Goal: Task Accomplishment & Management: Manage account settings

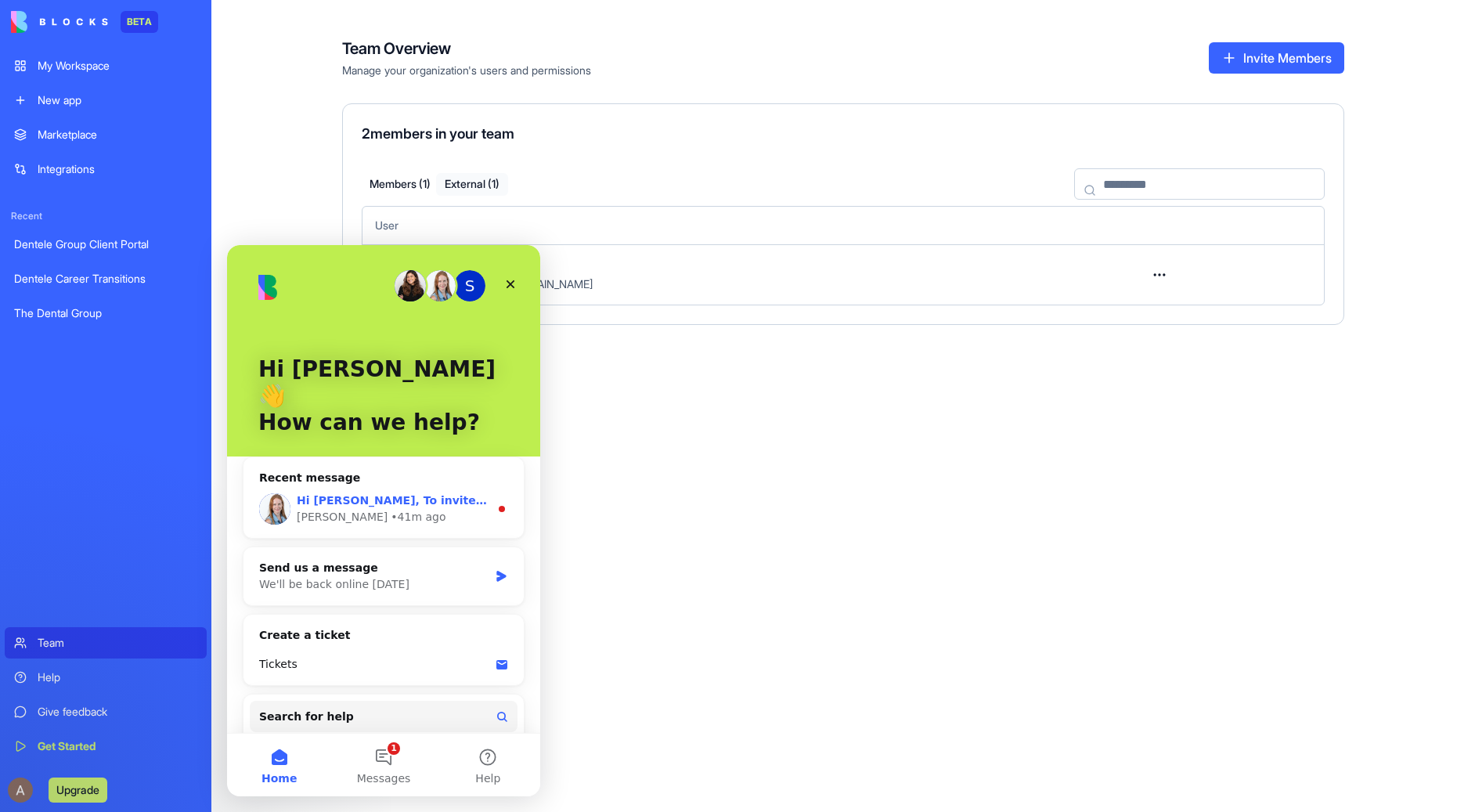
click at [398, 494] on span "Hi [PERSON_NAME], To invite a user to a specific app: 1. Click the “Invite & Sh…" at bounding box center [1466, 500] width 2337 height 13
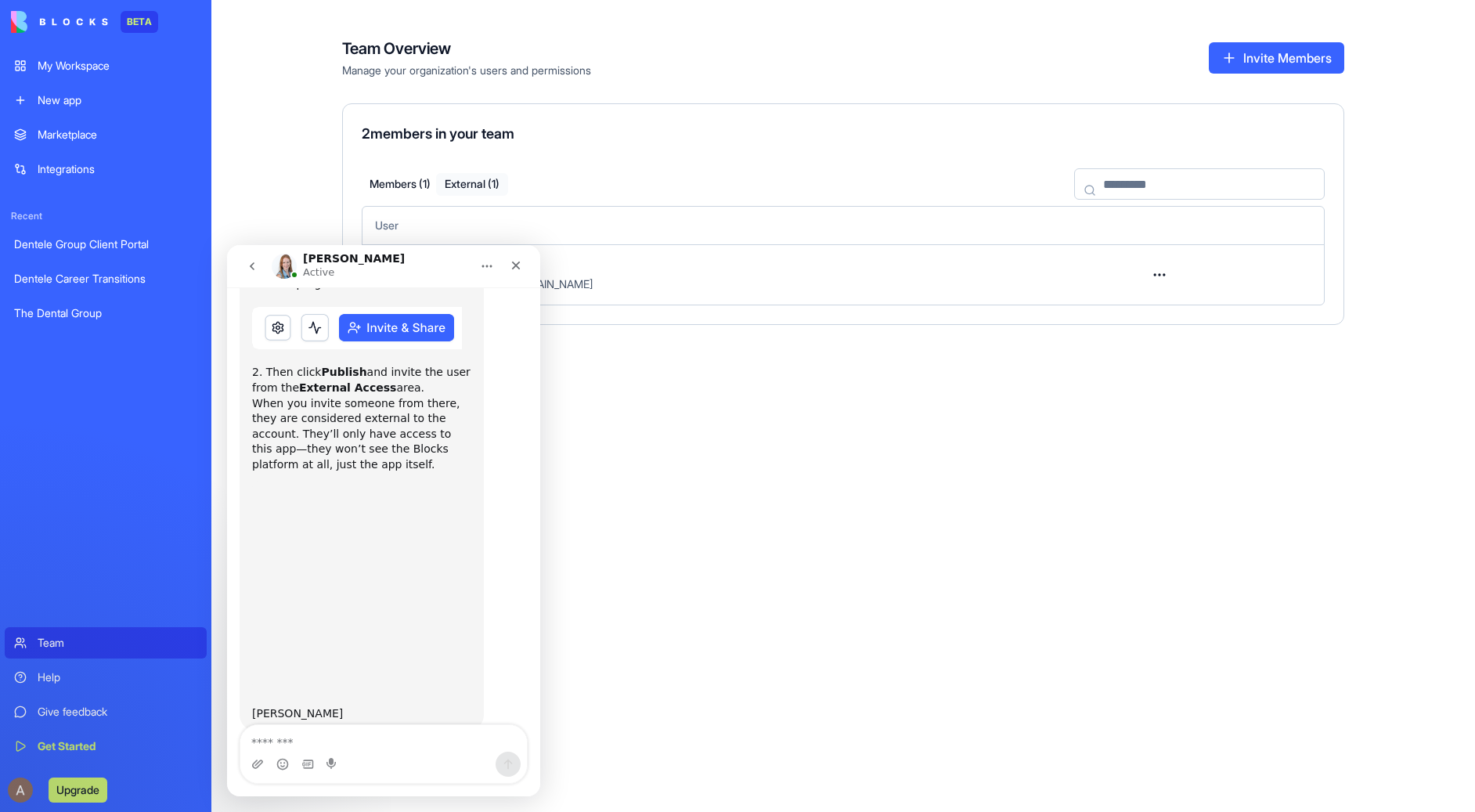
scroll to position [343, 0]
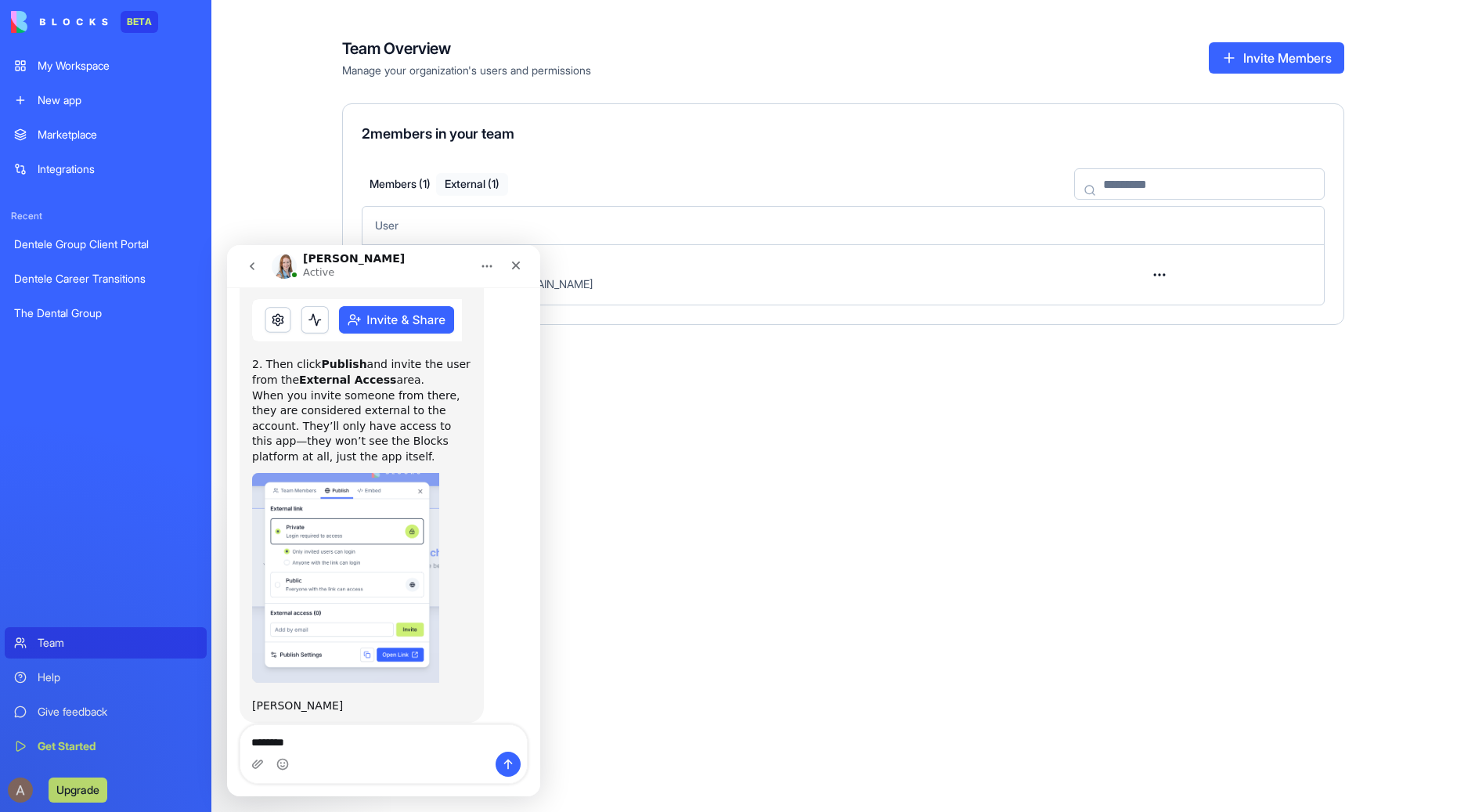
type textarea "*********"
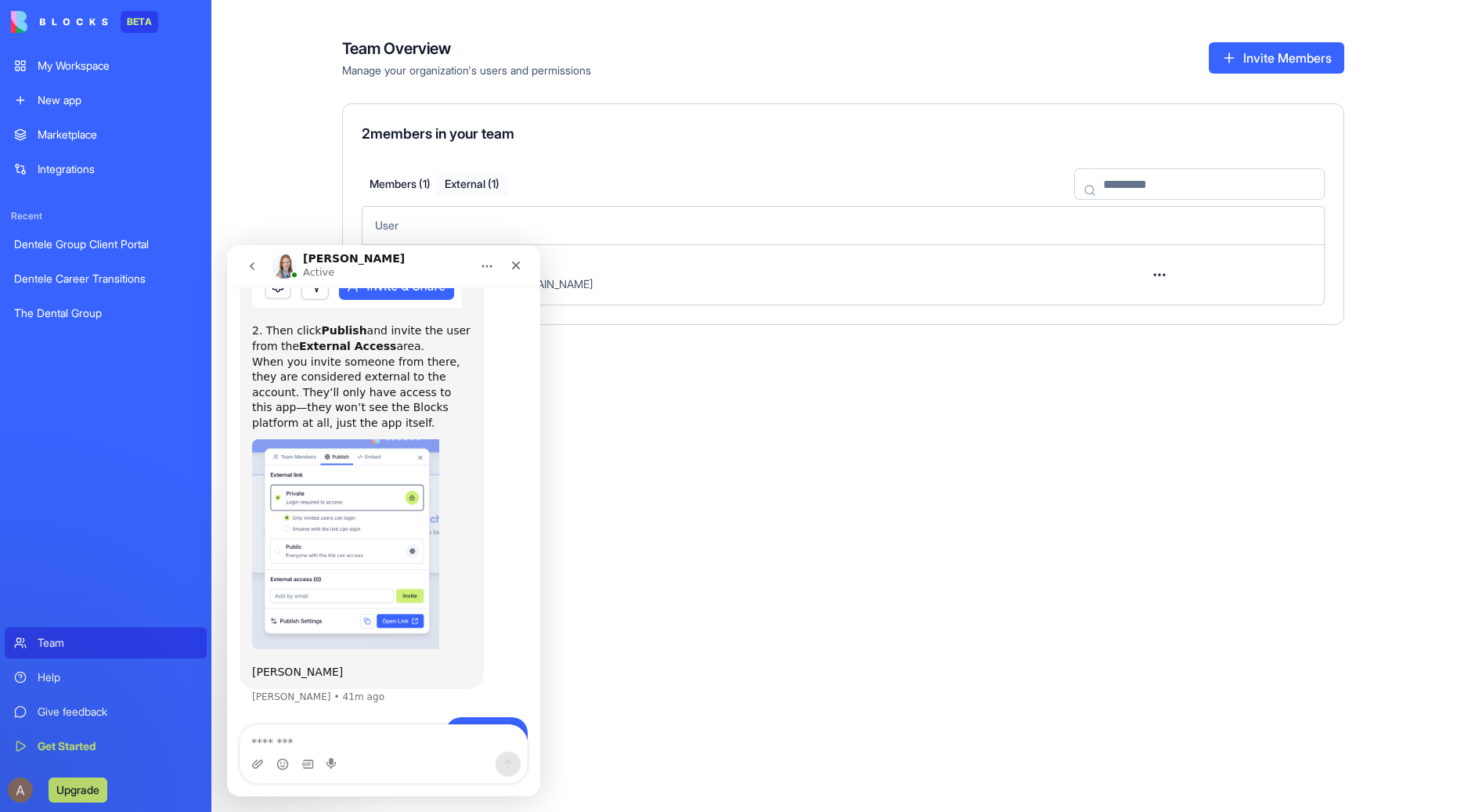
scroll to position [389, 0]
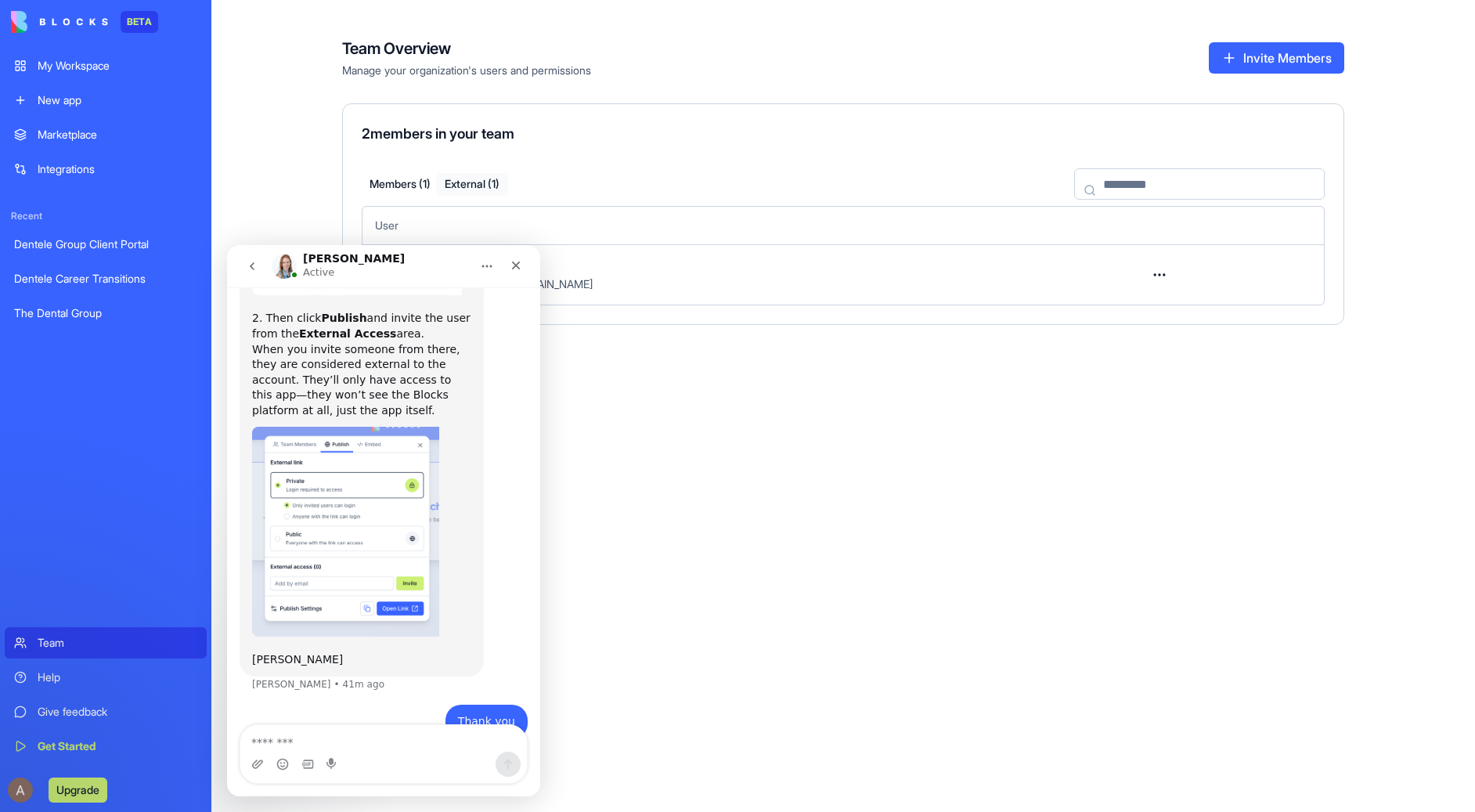
click at [96, 268] on link "Dentele Career Transitions" at bounding box center [106, 279] width 202 height 31
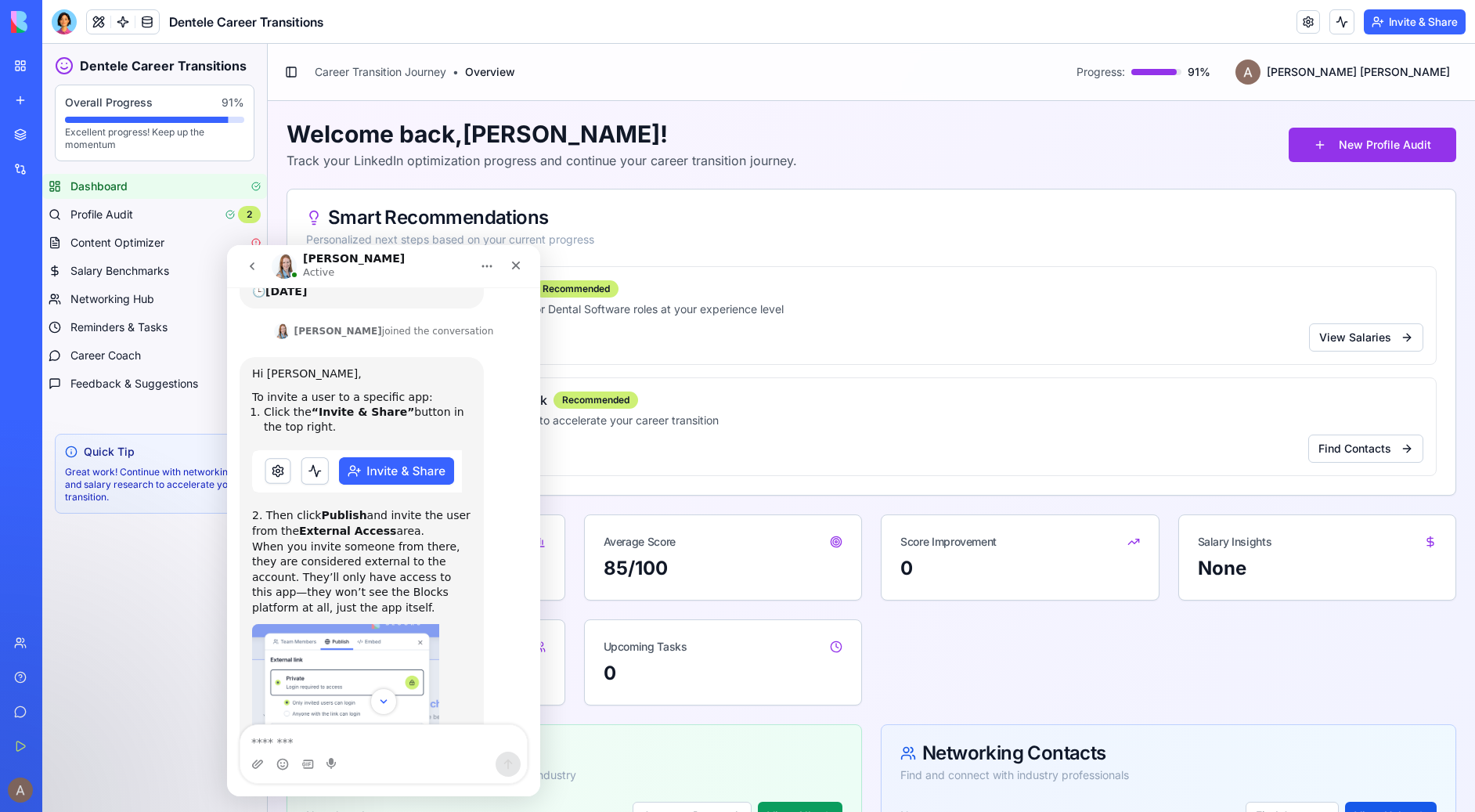
scroll to position [152, 0]
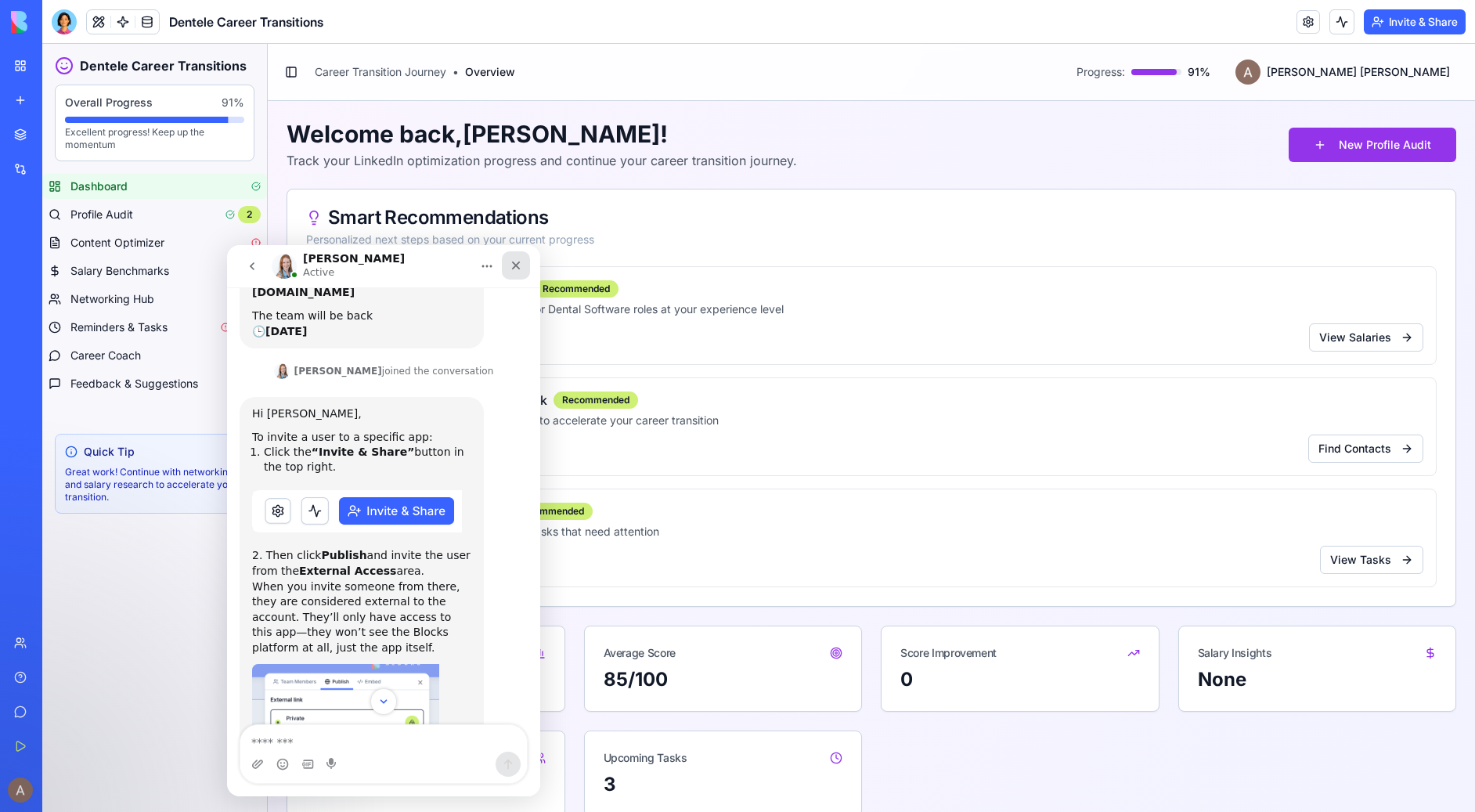
click at [517, 261] on icon "Close" at bounding box center [516, 265] width 13 height 13
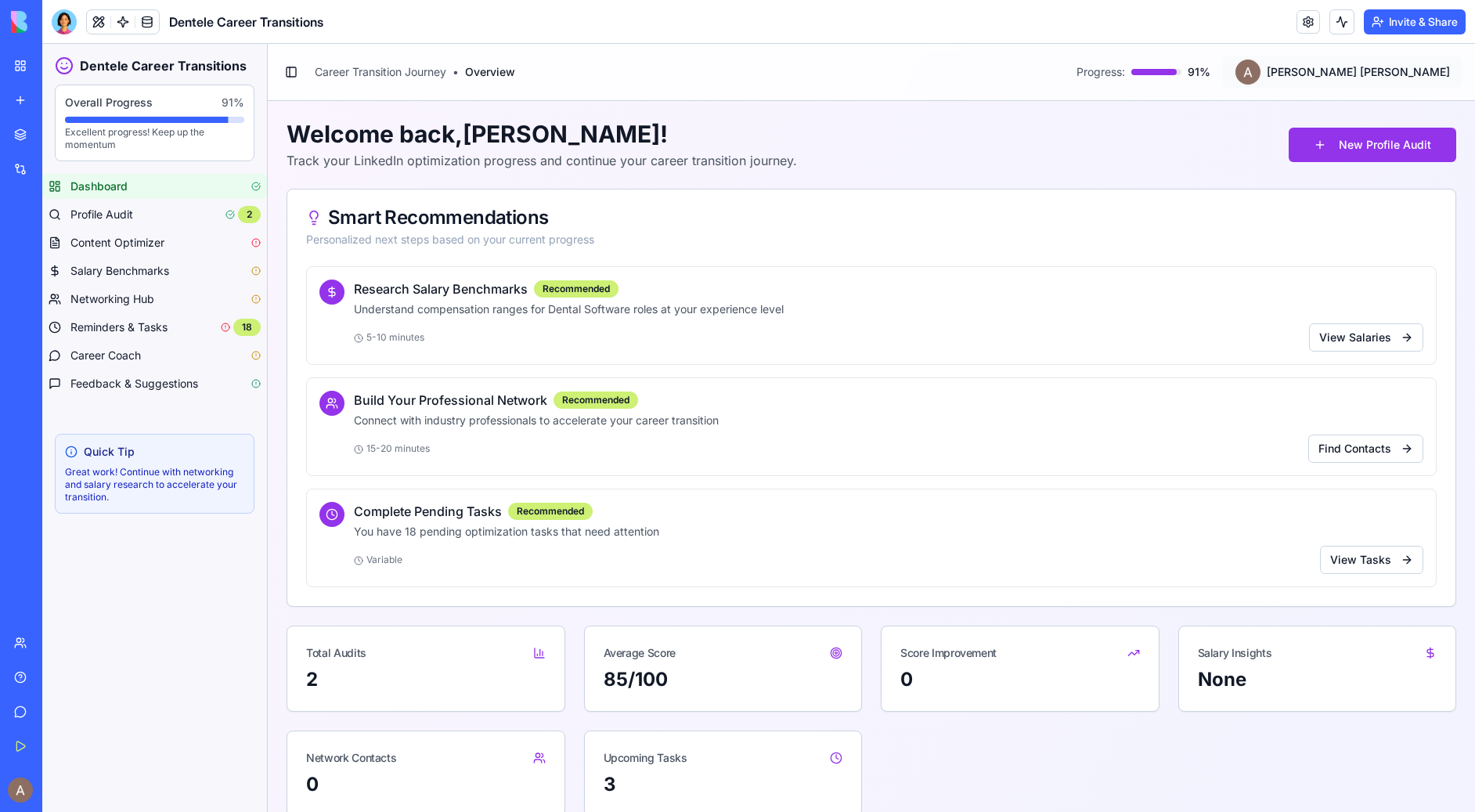
scroll to position [389, 0]
click at [1415, 19] on button "Invite & Share" at bounding box center [1414, 22] width 102 height 25
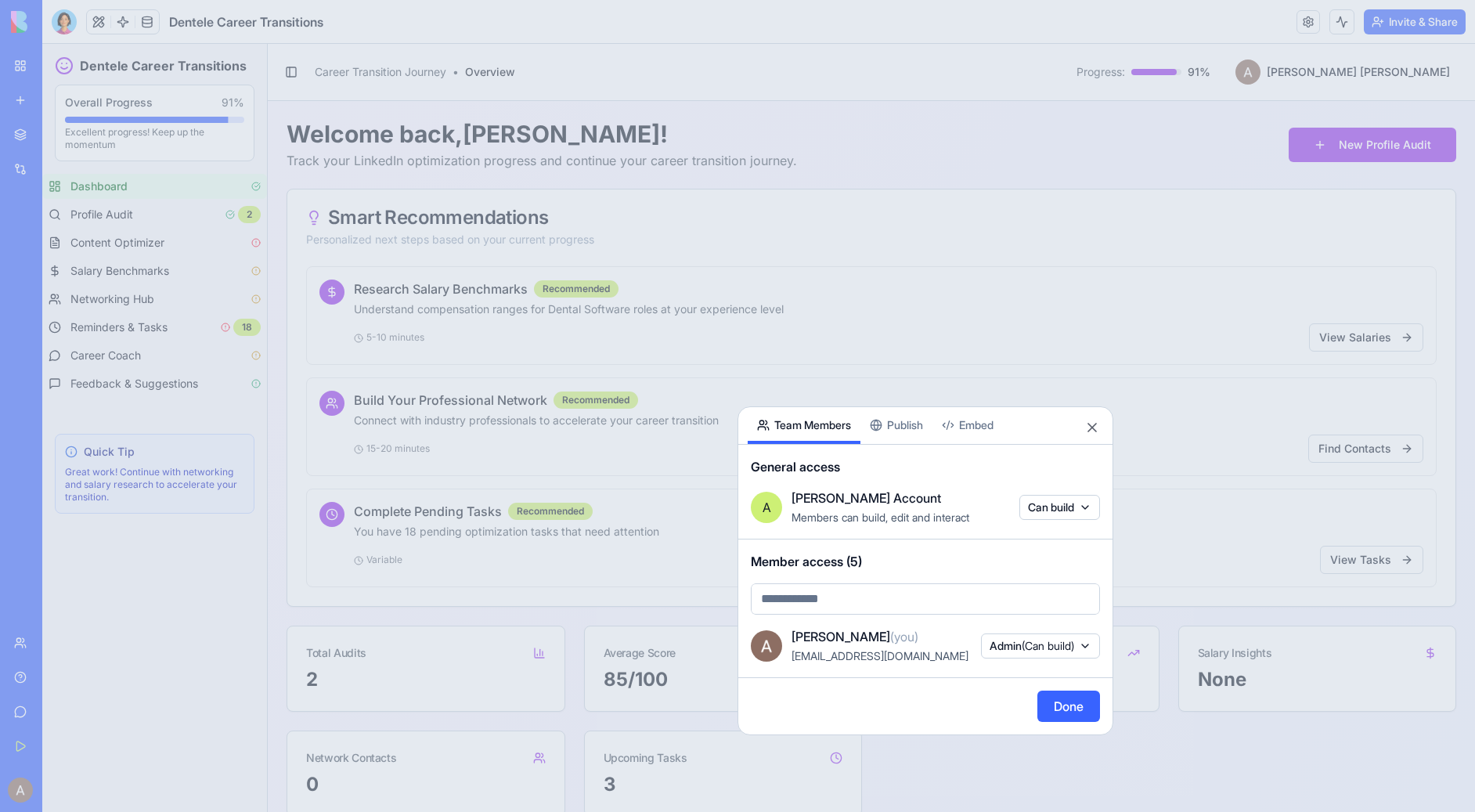
click at [901, 430] on button "Publish" at bounding box center [897, 426] width 72 height 37
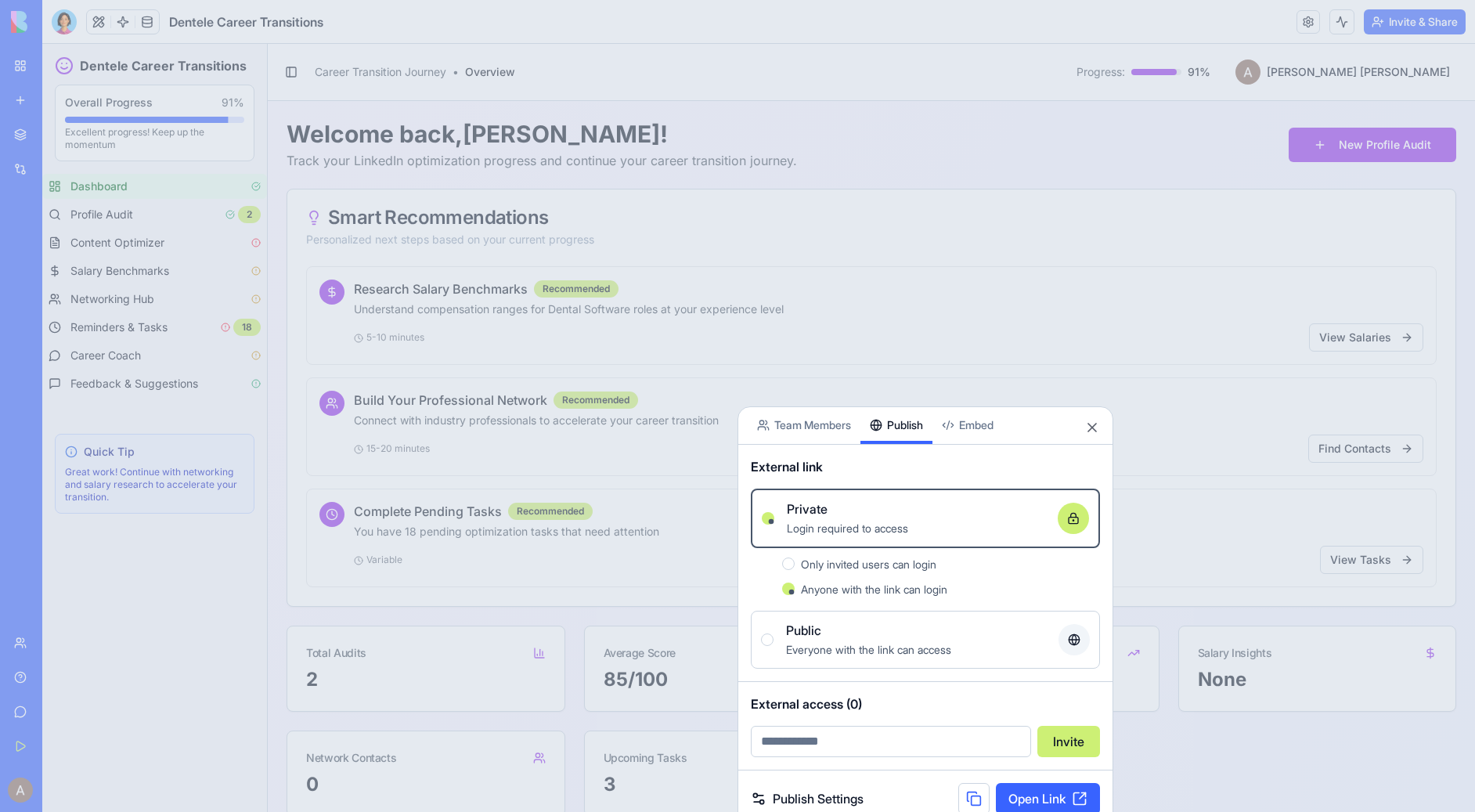
click at [931, 562] on span "Only invited users can login" at bounding box center [868, 565] width 135 height 13
click at [794, 562] on button "Only invited users can login" at bounding box center [788, 564] width 13 height 13
click at [926, 595] on div "Anyone with the link can login" at bounding box center [950, 589] width 299 height 19
click at [794, 595] on button "Anyone with the link can login" at bounding box center [788, 588] width 13 height 13
click at [945, 283] on div at bounding box center [737, 406] width 1475 height 812
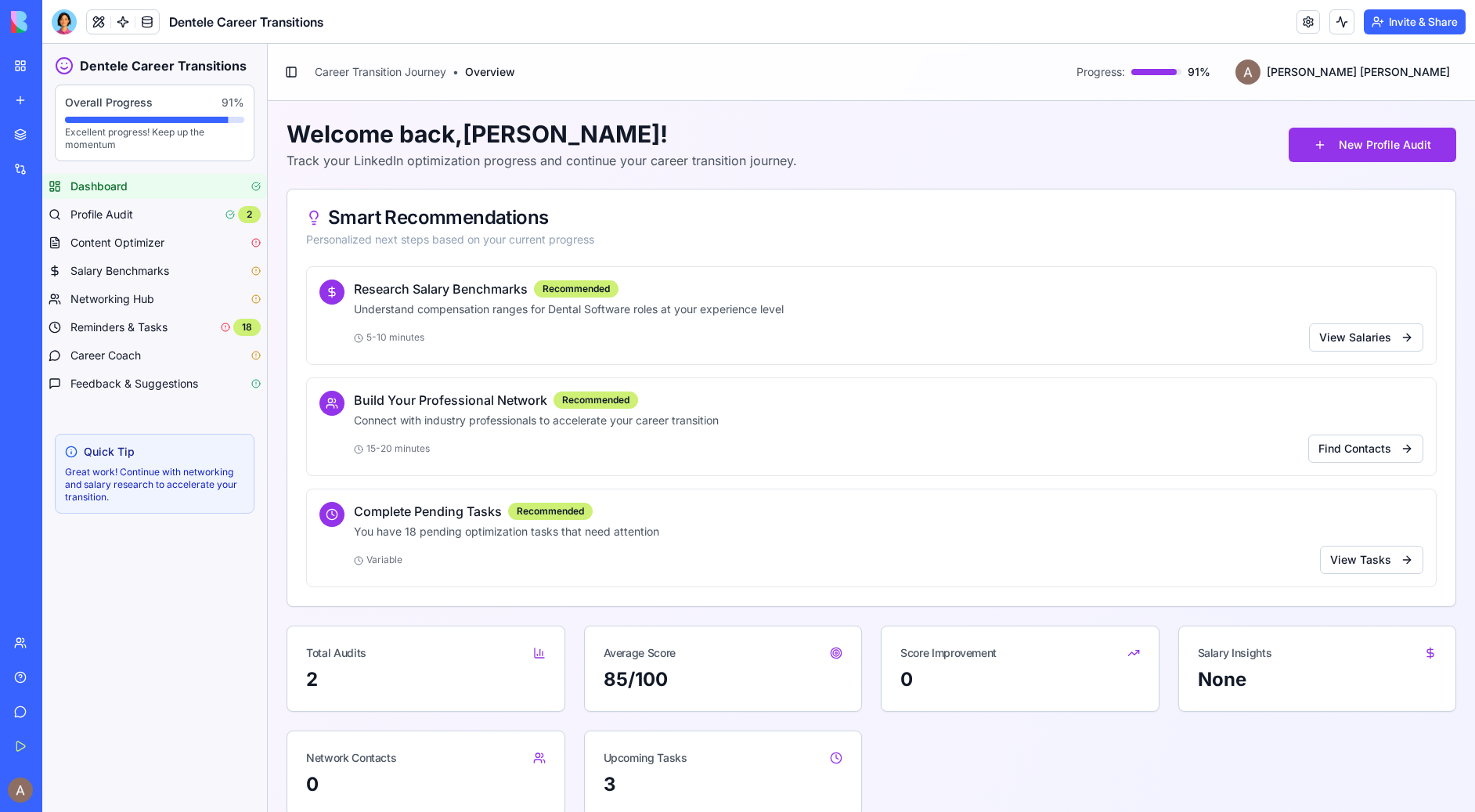
click at [58, 707] on div "Give feedback" at bounding box center [48, 712] width 20 height 16
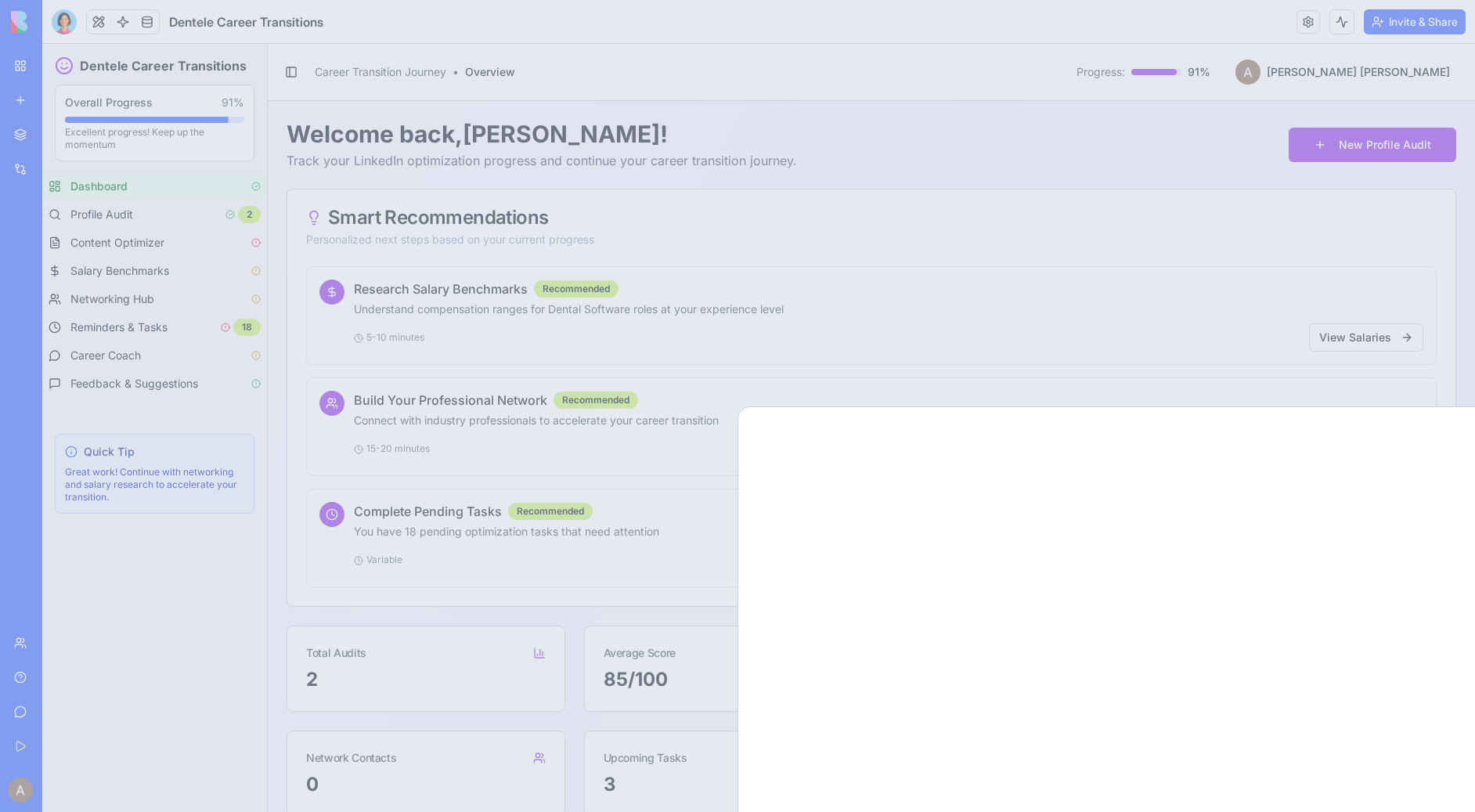
scroll to position [0, 0]
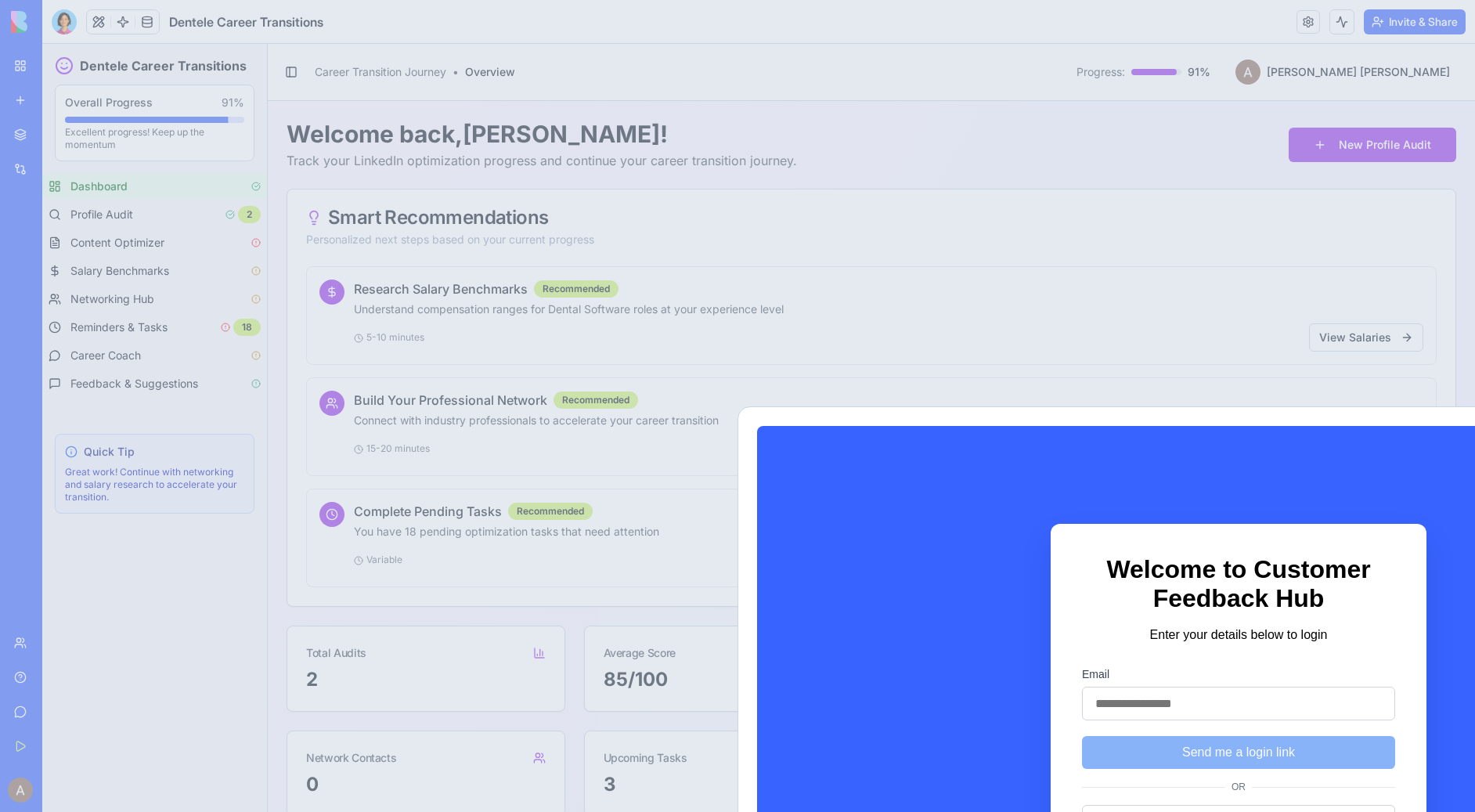
click at [1181, 278] on div at bounding box center [737, 406] width 1475 height 812
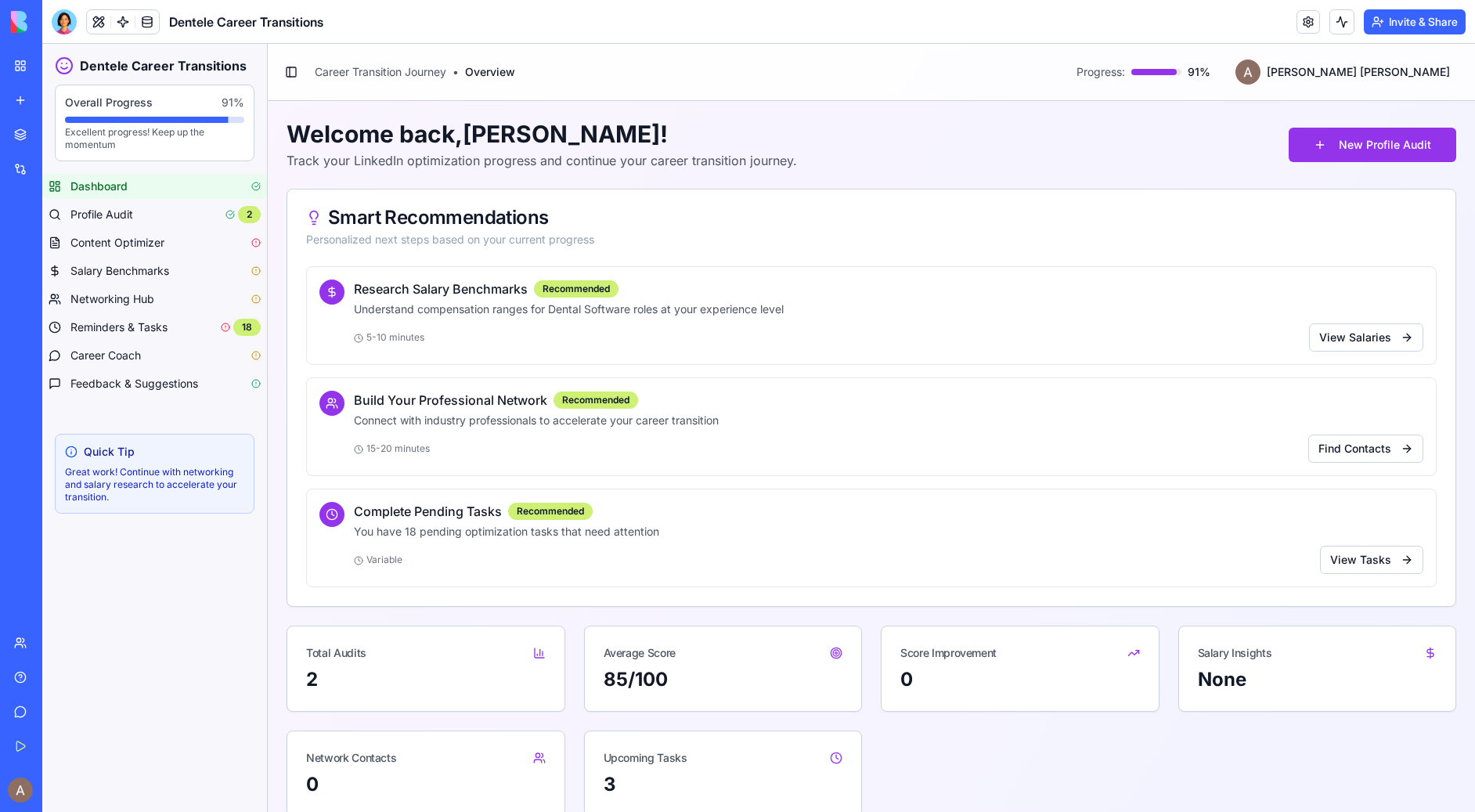
click at [23, 682] on link "Help" at bounding box center [36, 677] width 62 height 31
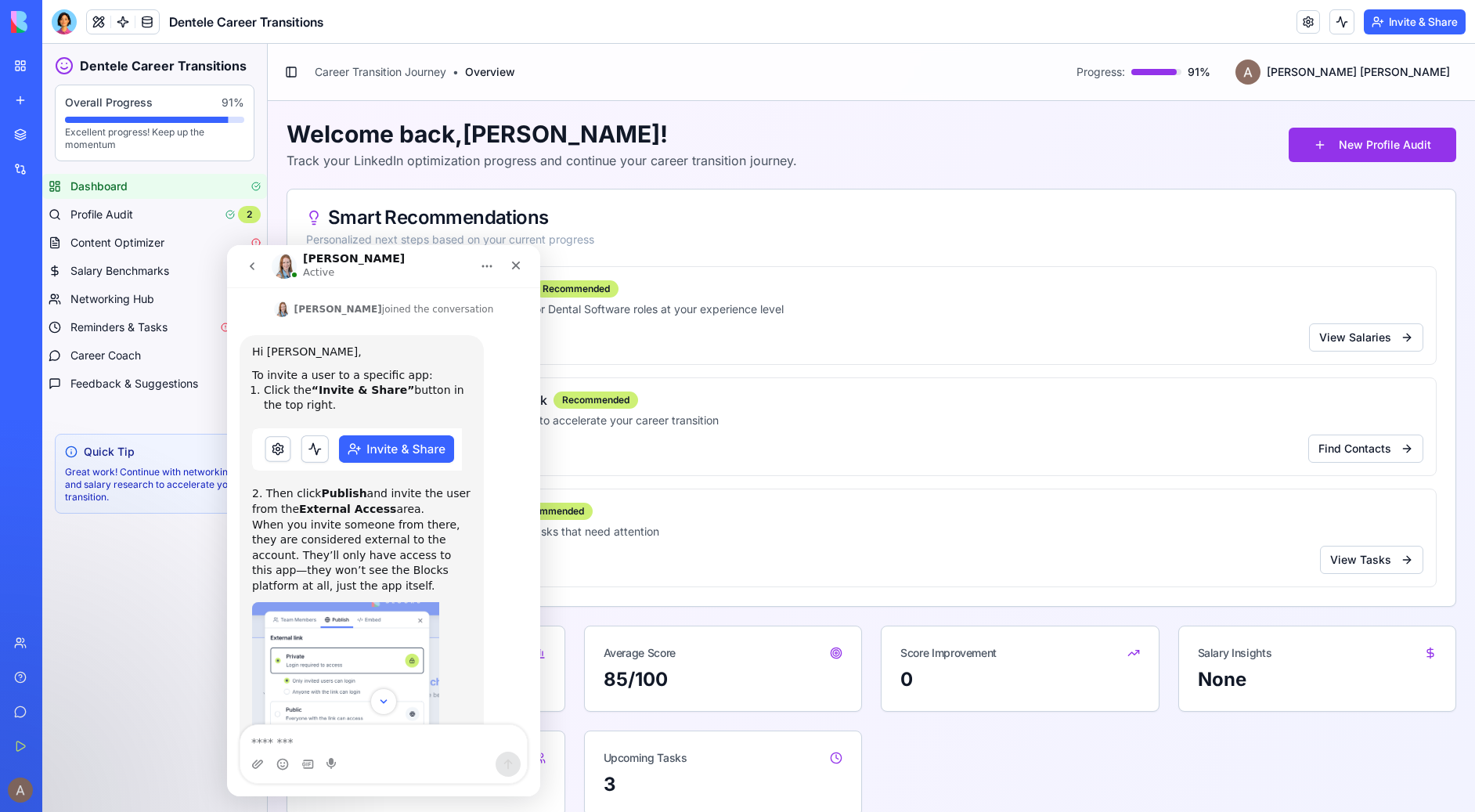
scroll to position [215, 0]
click at [1381, 20] on button "Invite & Share" at bounding box center [1414, 22] width 102 height 25
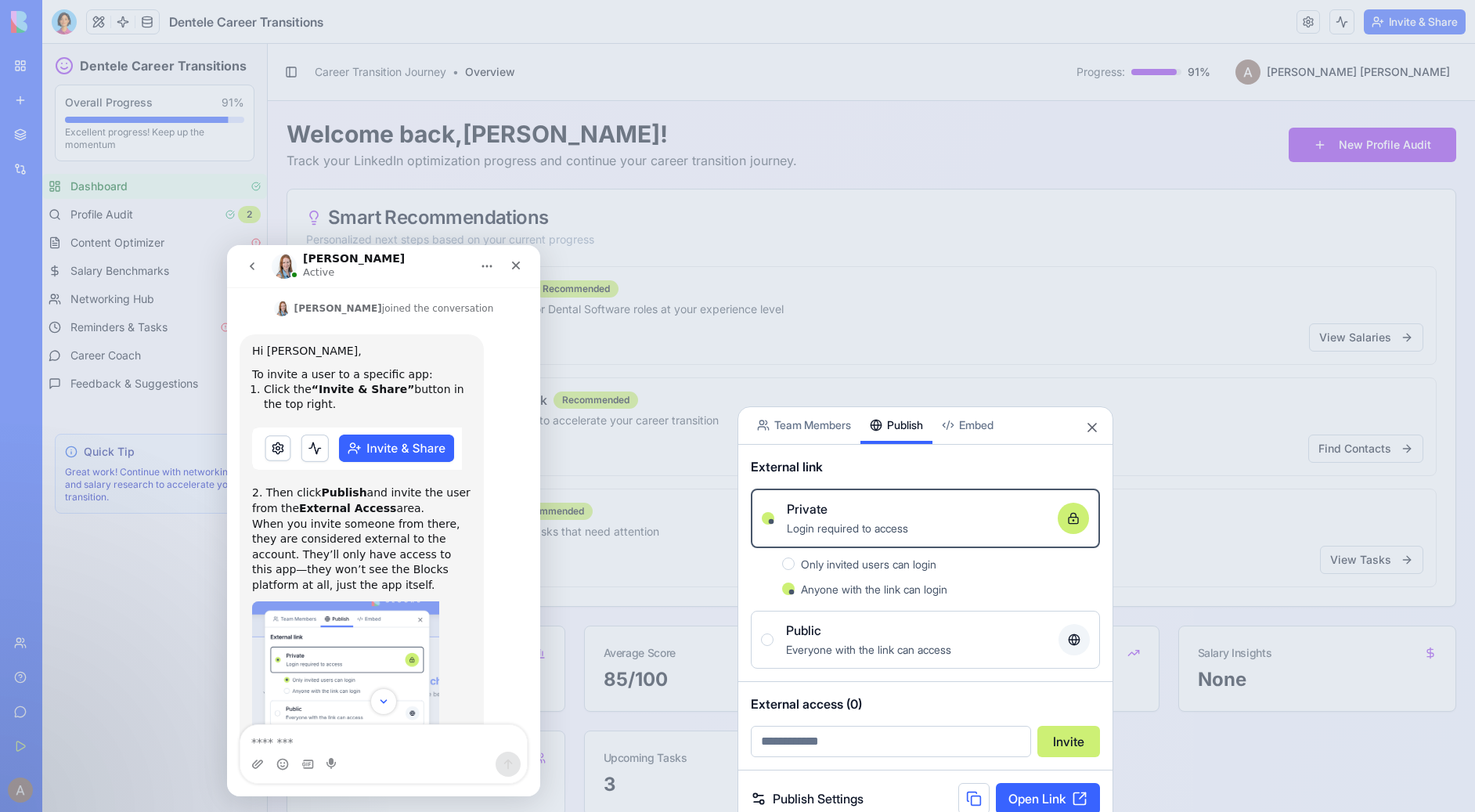
click at [878, 560] on span "Only invited users can login" at bounding box center [868, 565] width 135 height 13
click at [794, 560] on button "Only invited users can login" at bounding box center [788, 564] width 13 height 13
click at [947, 592] on span "Anyone with the link can login" at bounding box center [874, 589] width 146 height 13
click at [794, 592] on button "Anyone with the link can login" at bounding box center [788, 588] width 13 height 13
click at [975, 797] on button at bounding box center [974, 799] width 31 height 31
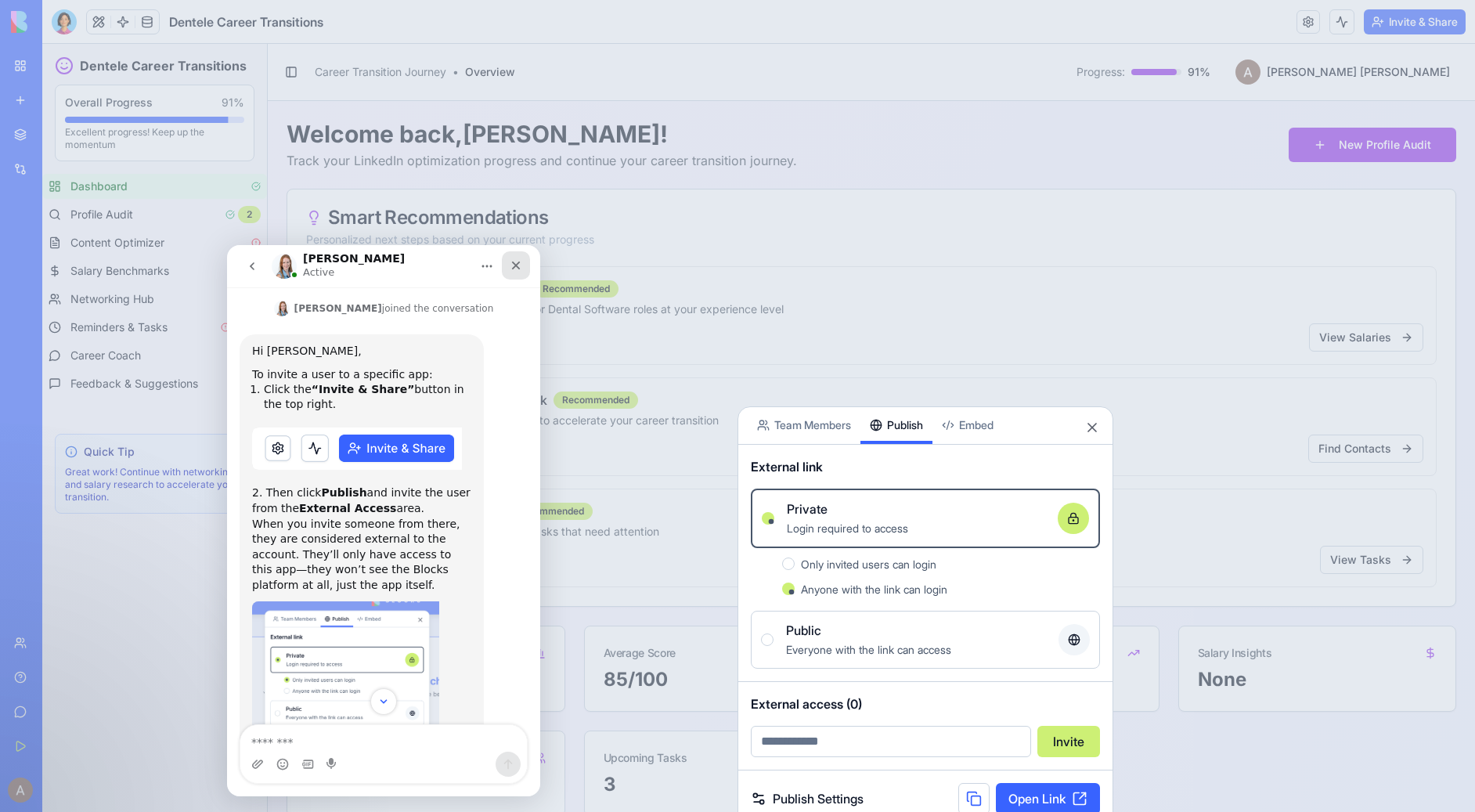
click at [517, 264] on icon "Close" at bounding box center [517, 266] width 8 height 8
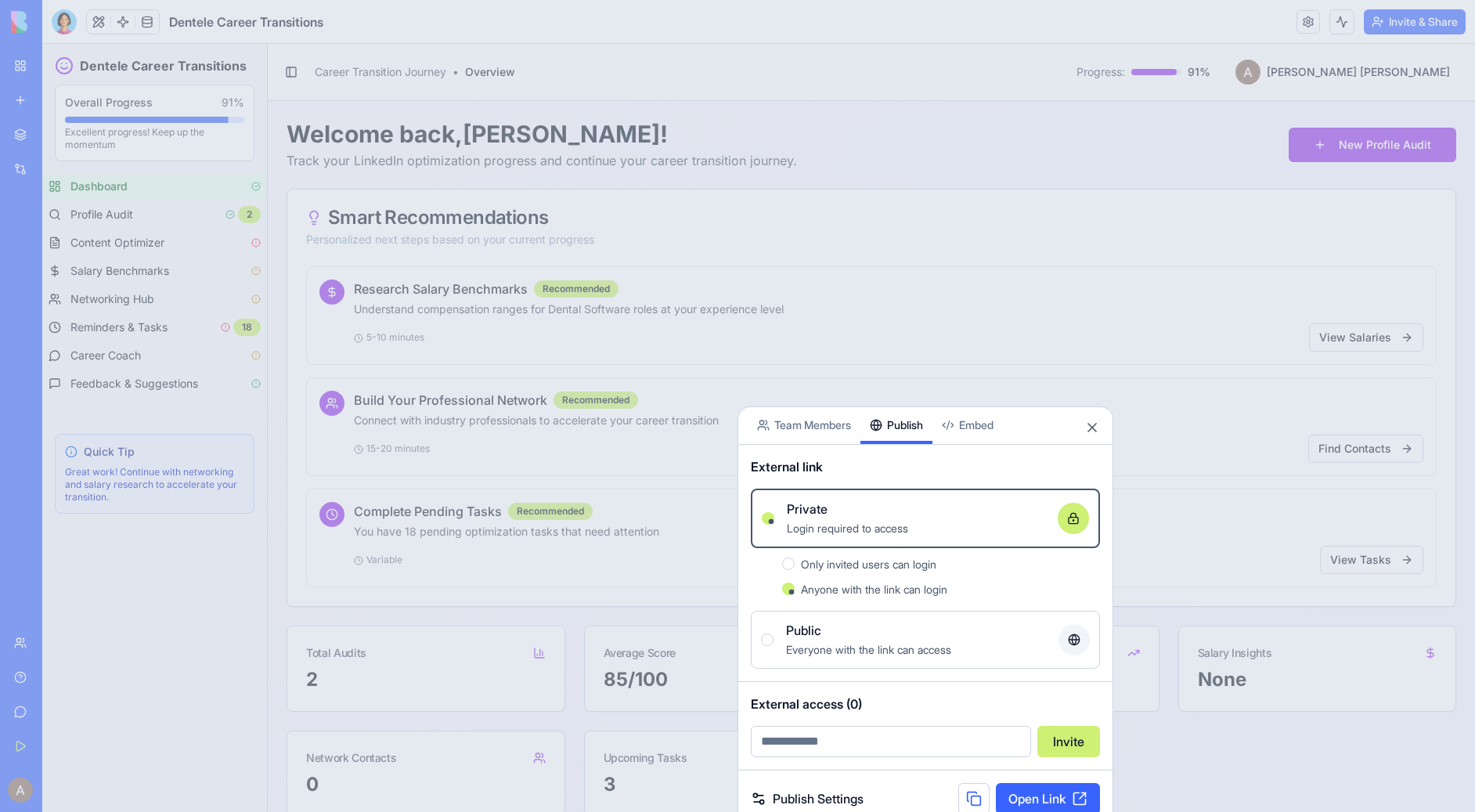
drag, startPoint x: 1011, startPoint y: 337, endPoint x: 968, endPoint y: 294, distance: 60.8
click at [1011, 337] on div at bounding box center [737, 406] width 1475 height 812
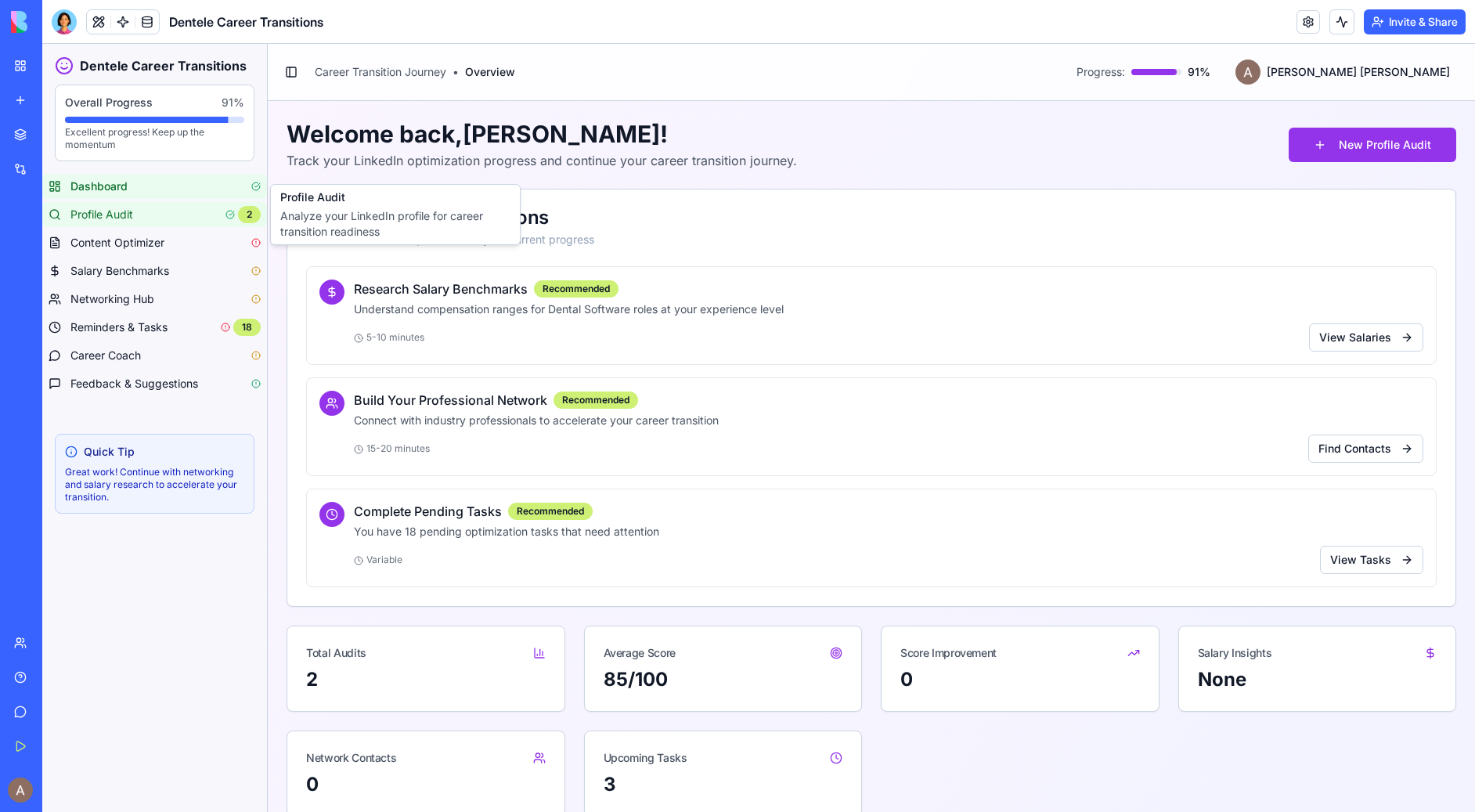
click at [147, 215] on div "Profile Audit 2" at bounding box center [166, 215] width 190 height 17
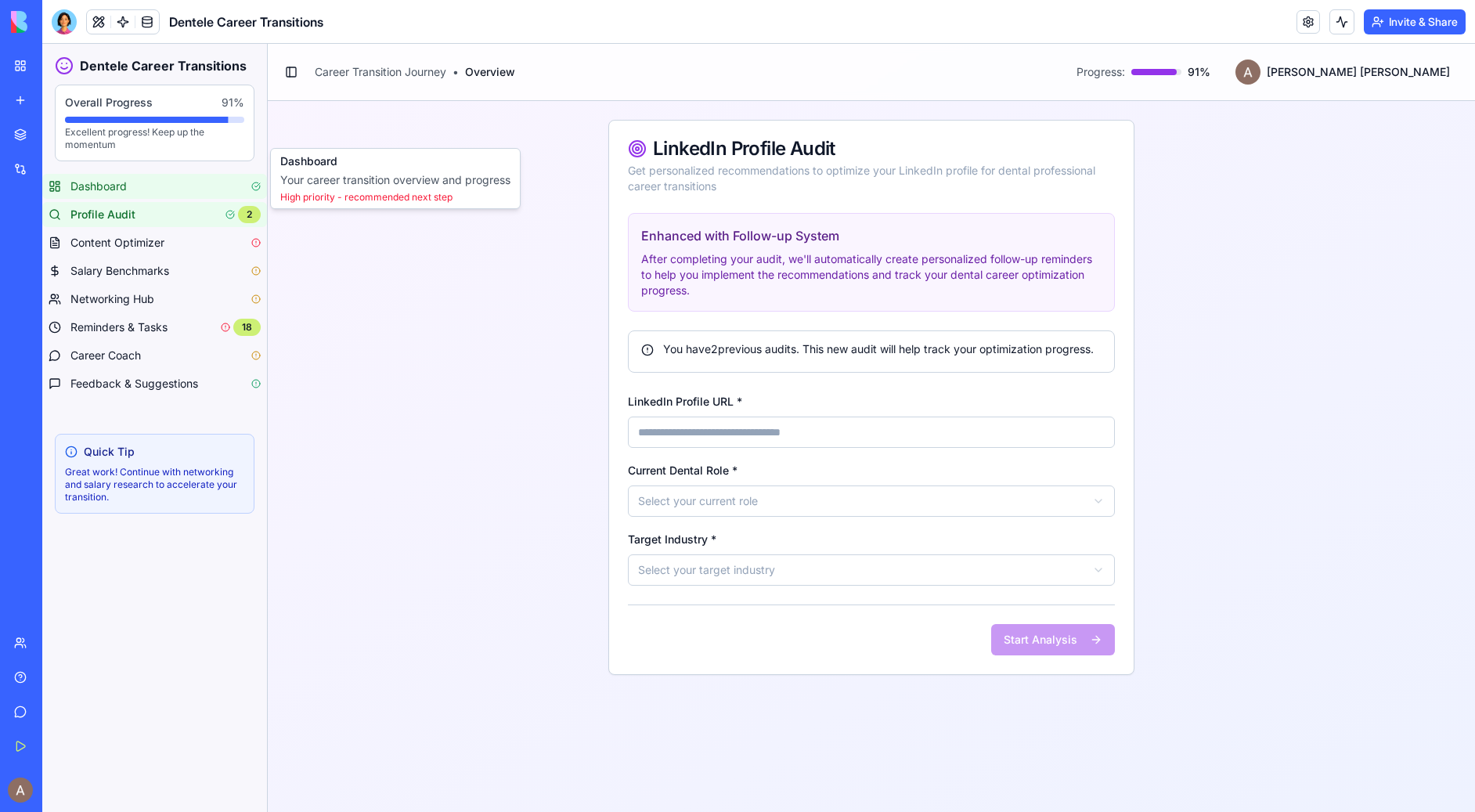
click at [109, 184] on span "Dashboard" at bounding box center [98, 186] width 56 height 16
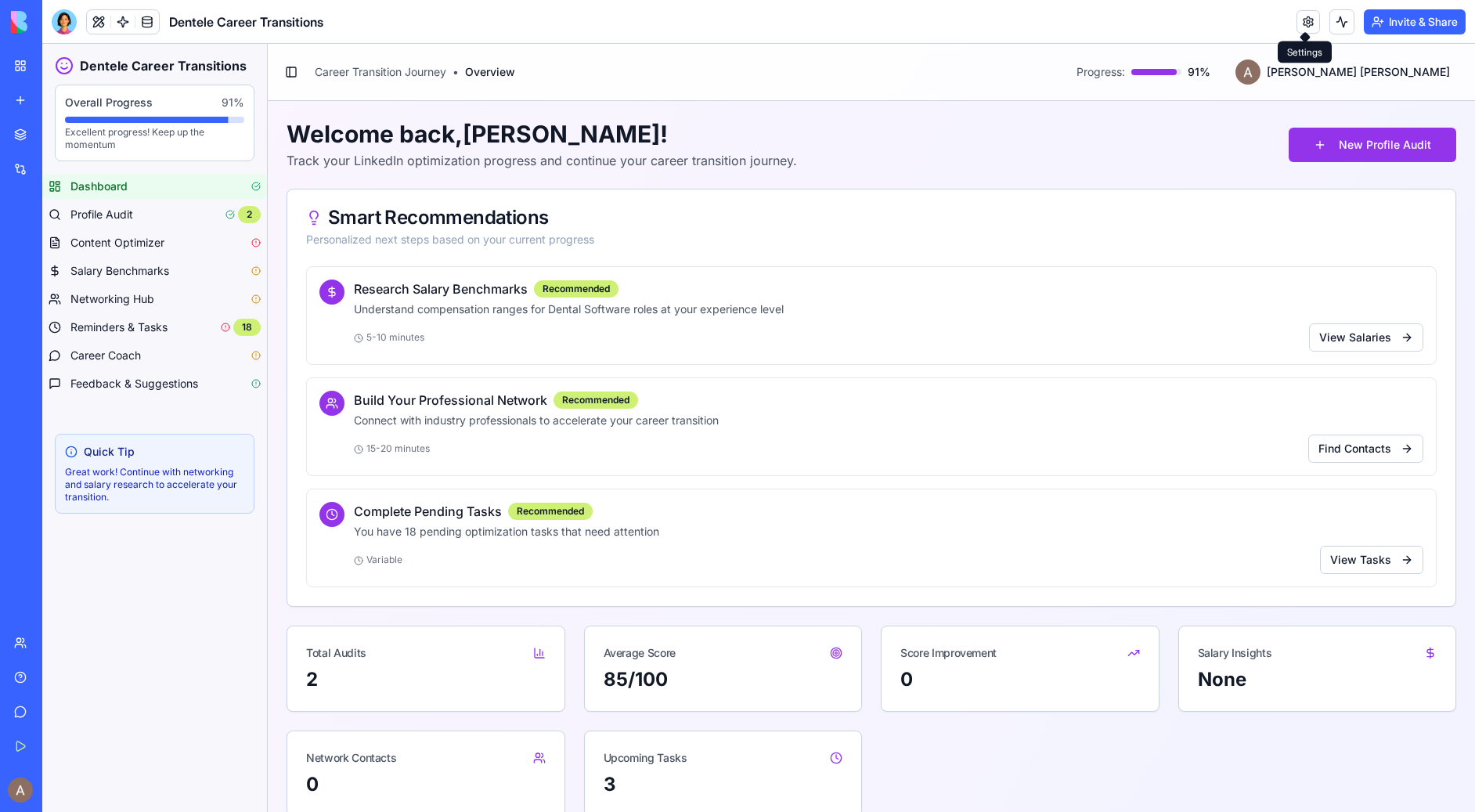
click at [1308, 17] on link at bounding box center [1308, 22] width 24 height 24
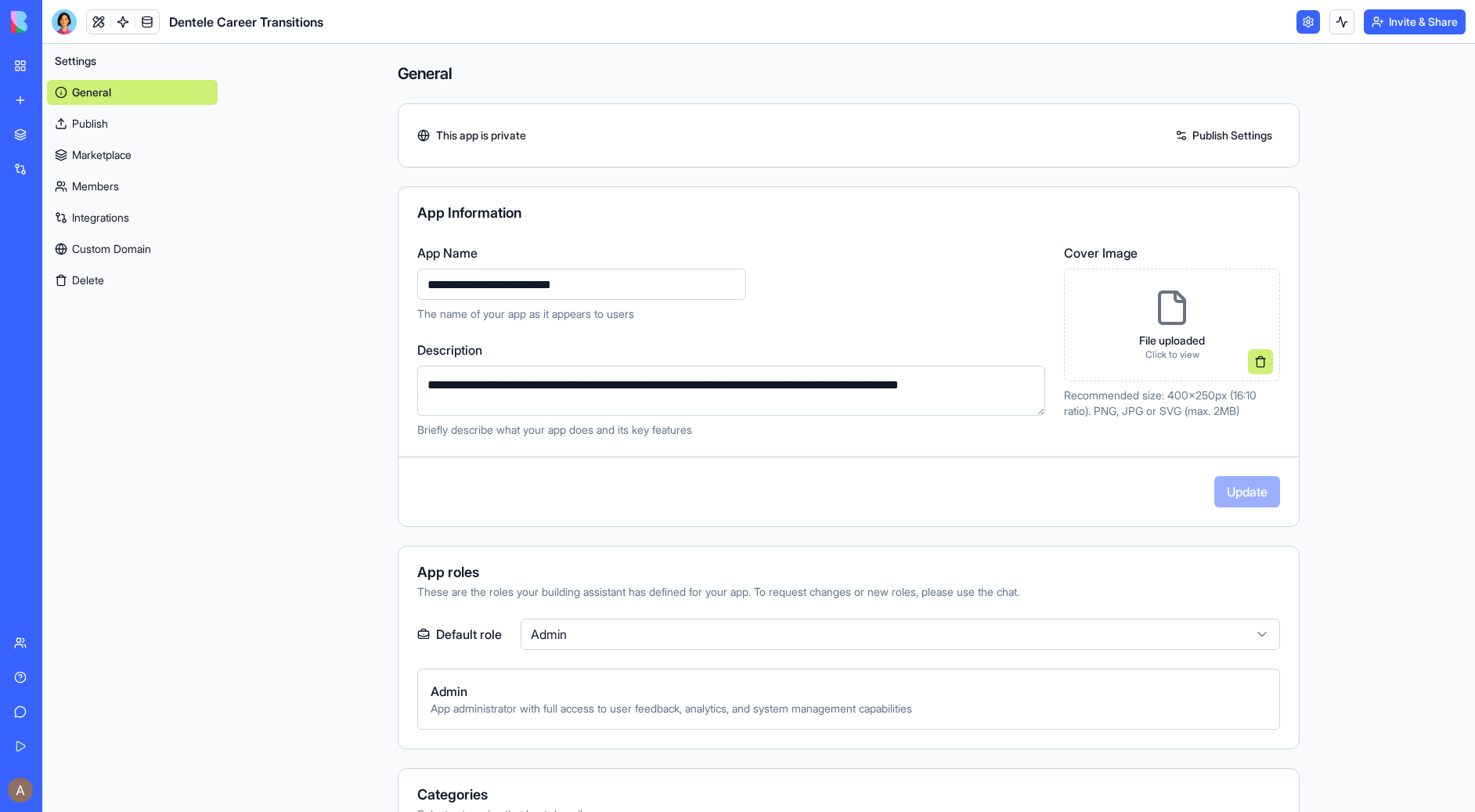
click at [147, 151] on link "Marketplace" at bounding box center [132, 155] width 171 height 25
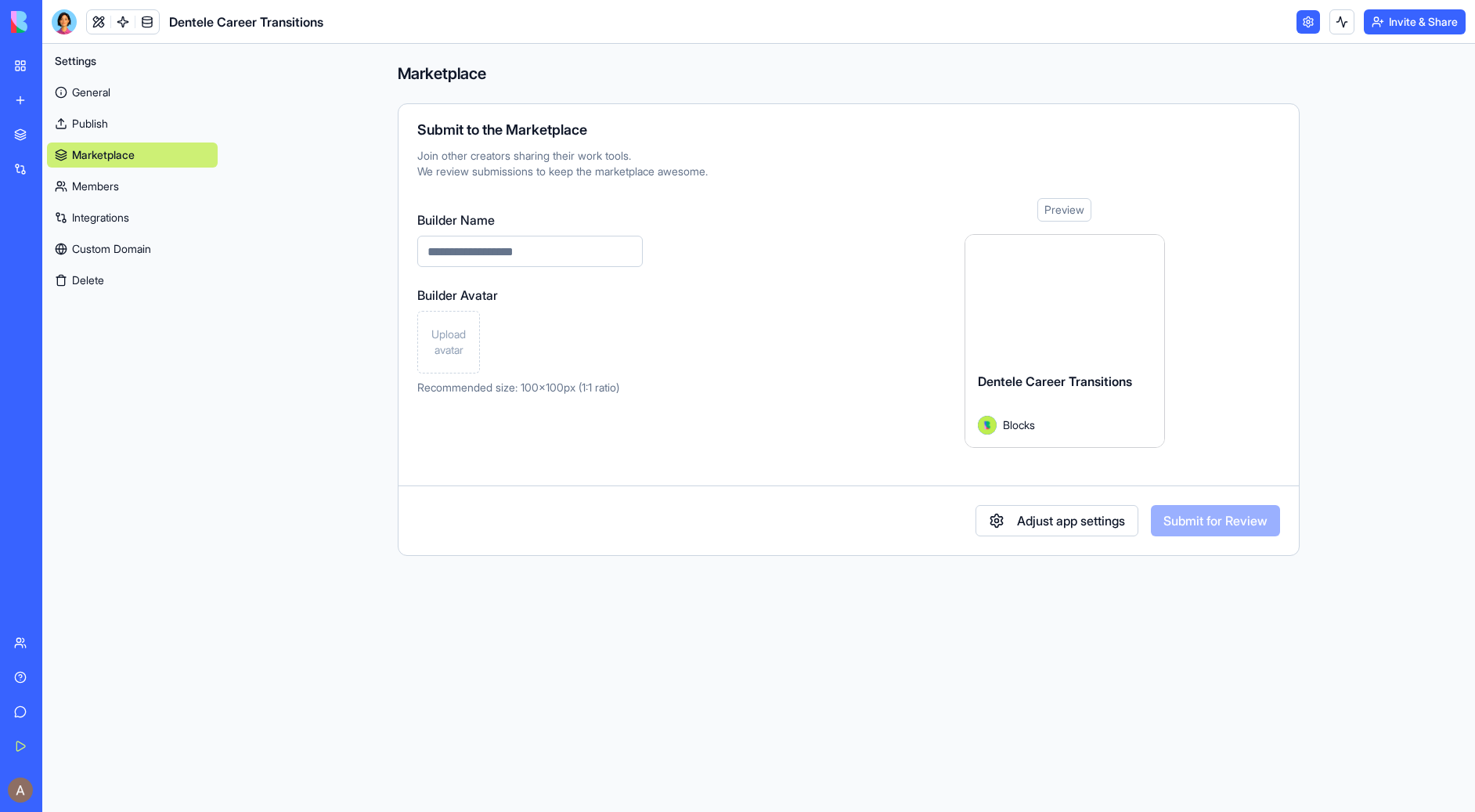
click at [137, 183] on link "Members" at bounding box center [132, 187] width 171 height 25
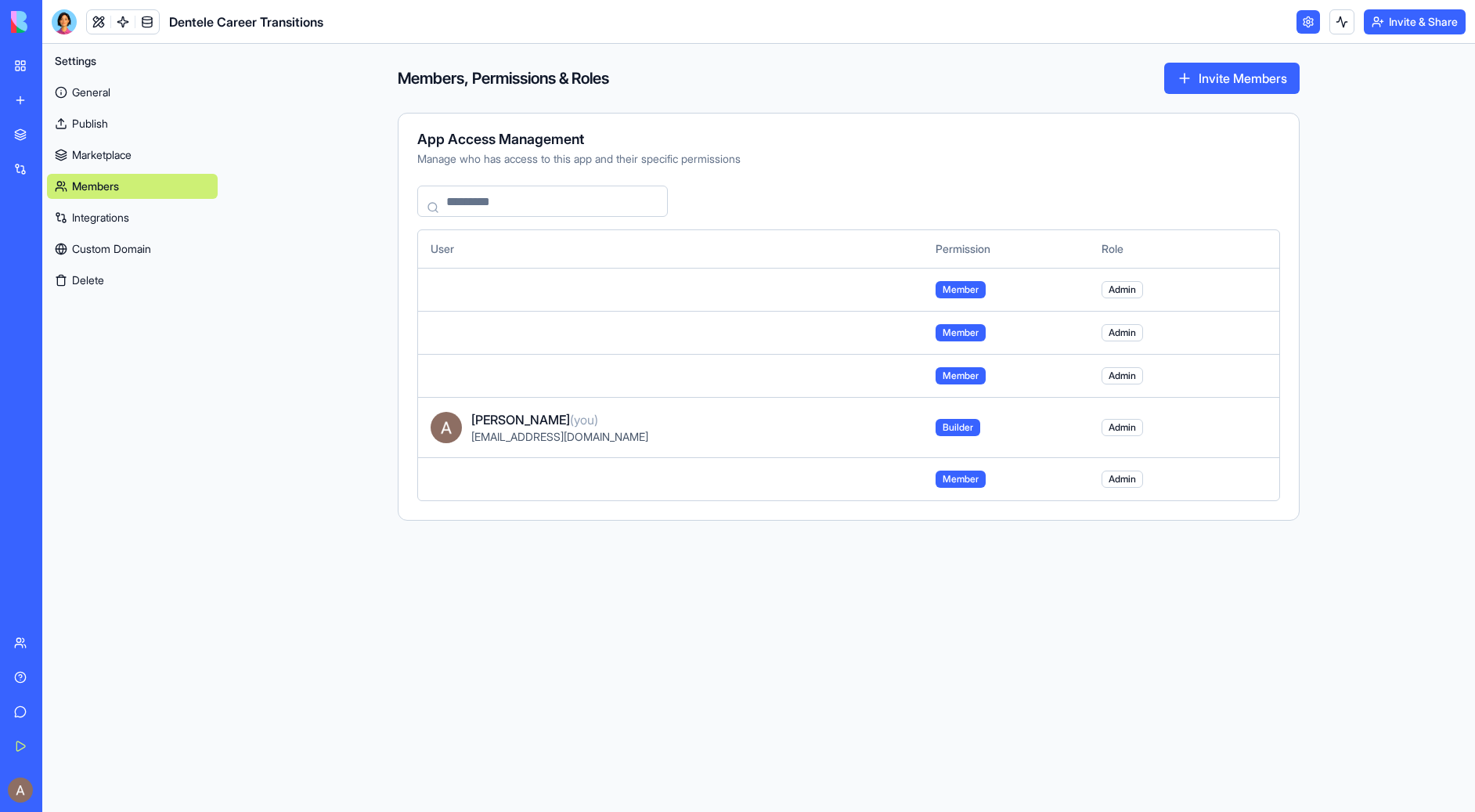
click at [1134, 289] on span "Admin" at bounding box center [1122, 289] width 41 height 17
click at [448, 280] on td at bounding box center [671, 289] width 505 height 43
click at [146, 214] on link "Integrations" at bounding box center [132, 218] width 171 height 25
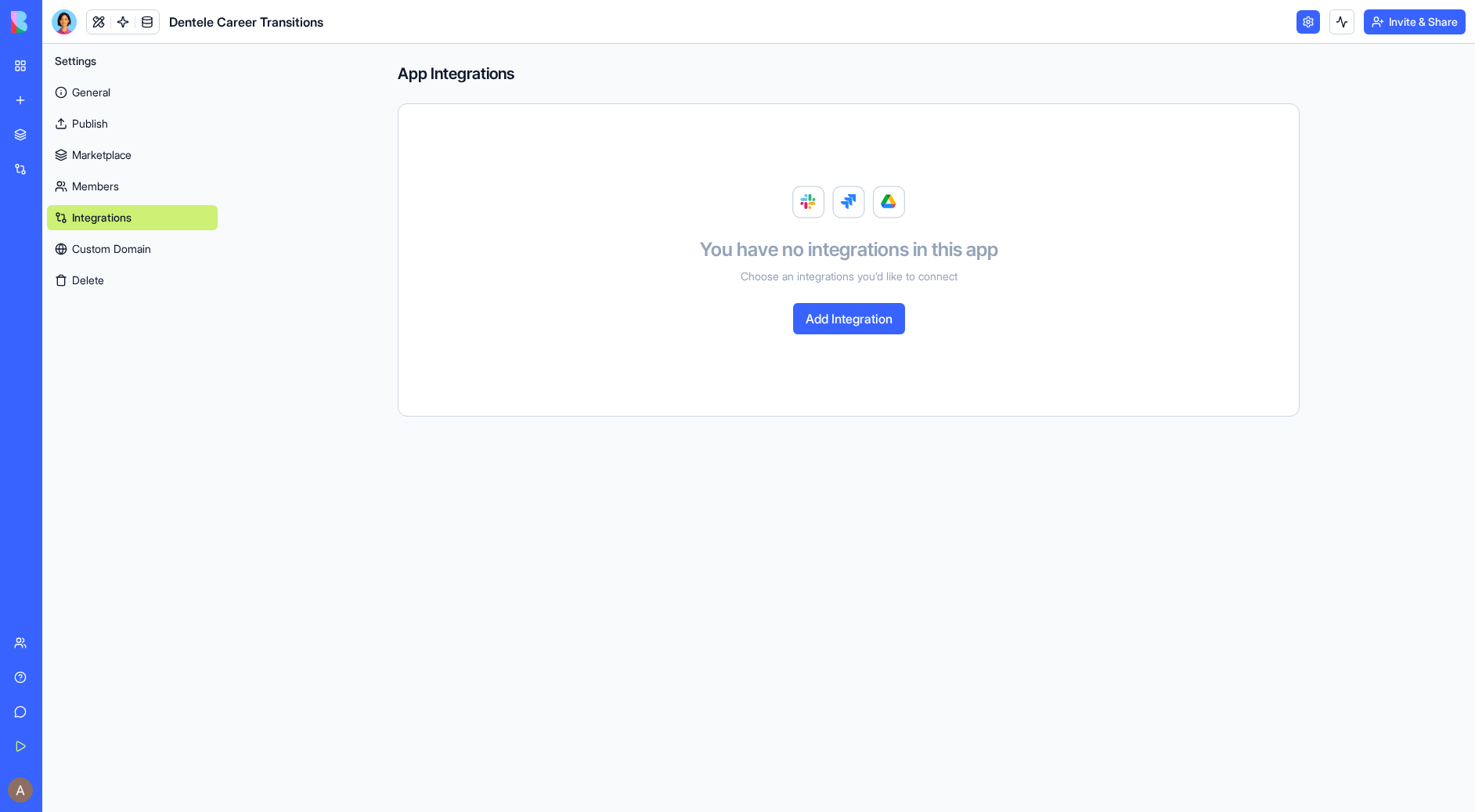
click at [137, 249] on link "Custom Domain" at bounding box center [132, 249] width 171 height 25
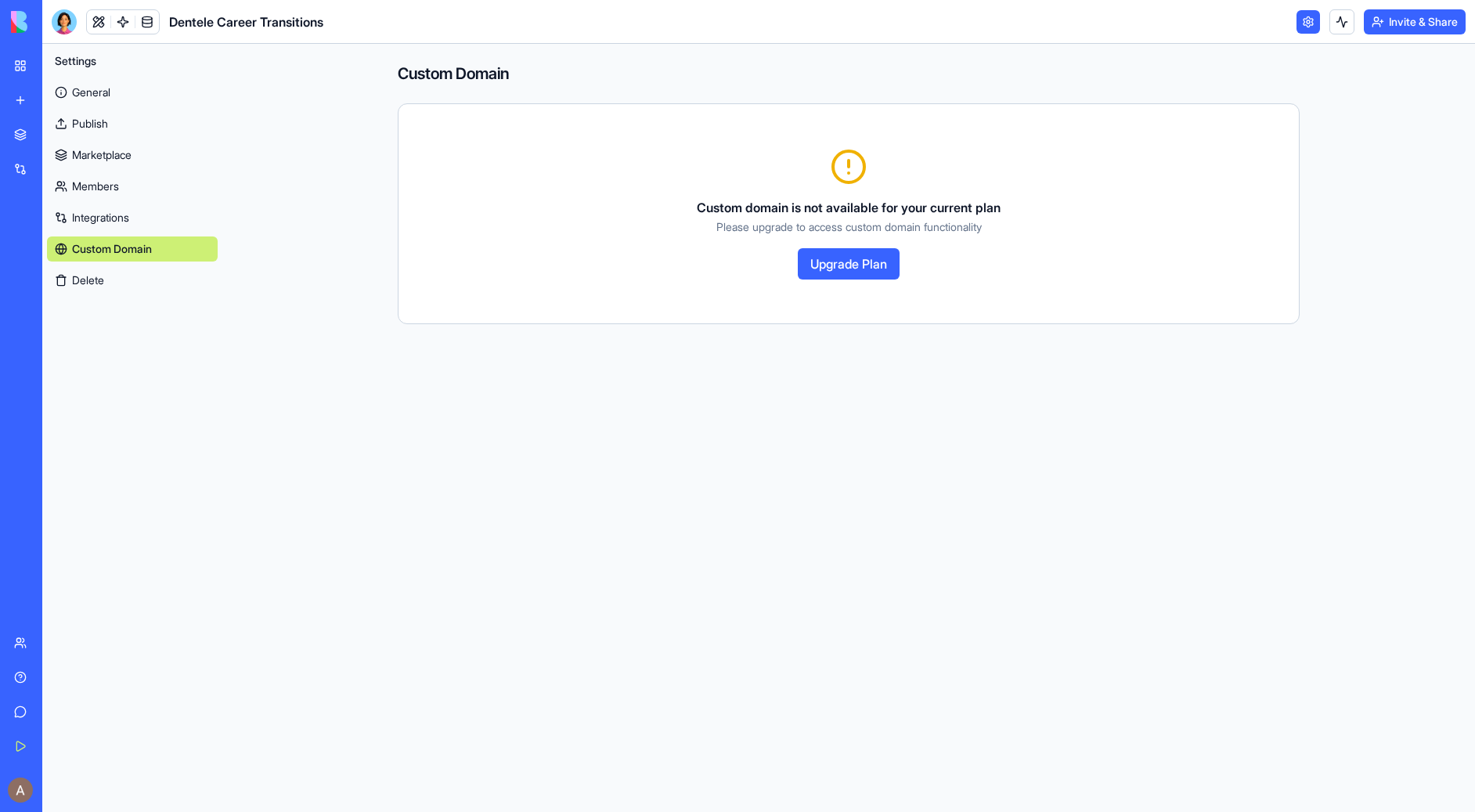
click at [78, 95] on link "General" at bounding box center [132, 93] width 171 height 25
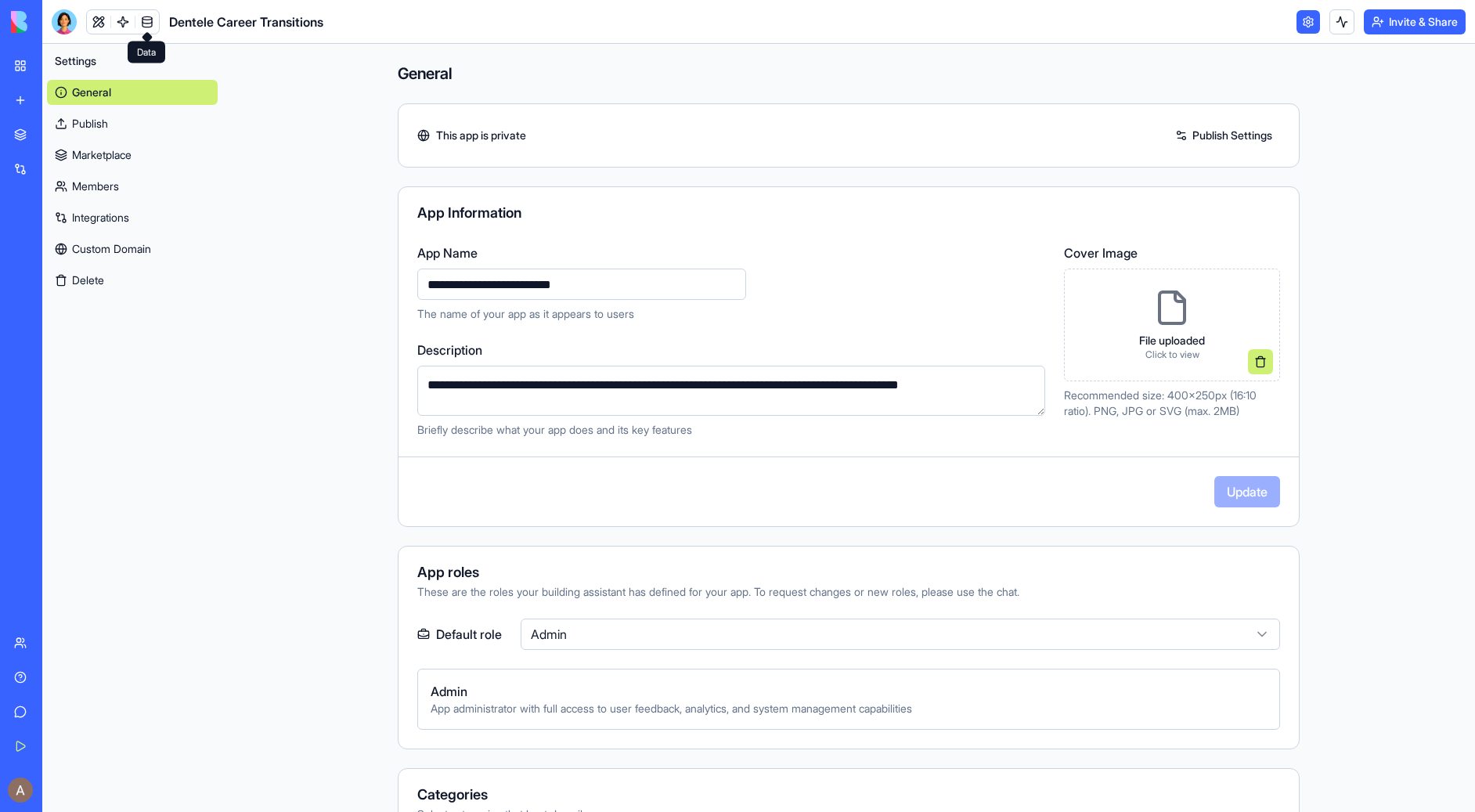
click at [144, 21] on link at bounding box center [147, 22] width 24 height 24
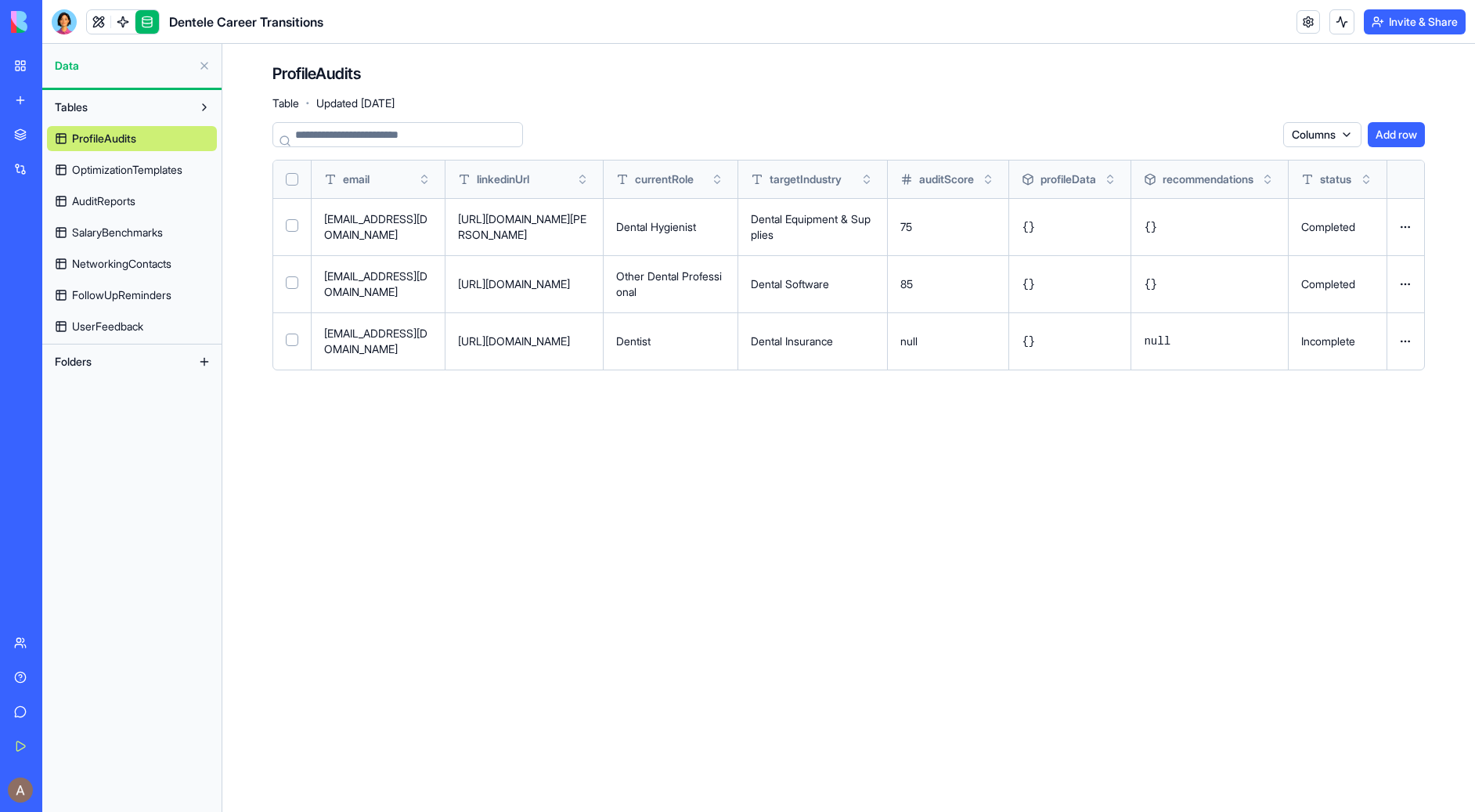
click at [175, 170] on span "OptimizationTemplates" at bounding box center [127, 170] width 110 height 16
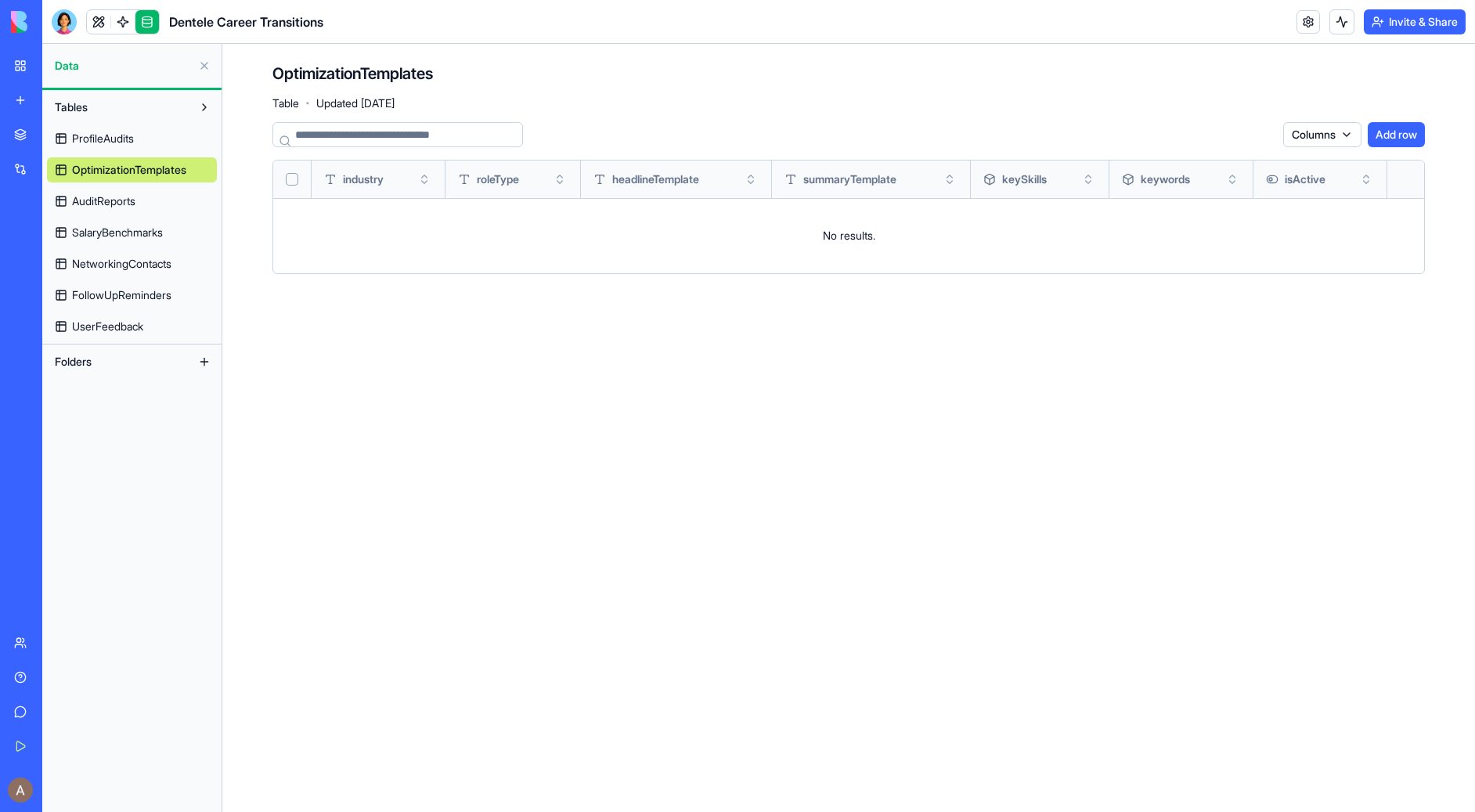
click at [151, 206] on link "AuditReports" at bounding box center [132, 201] width 170 height 25
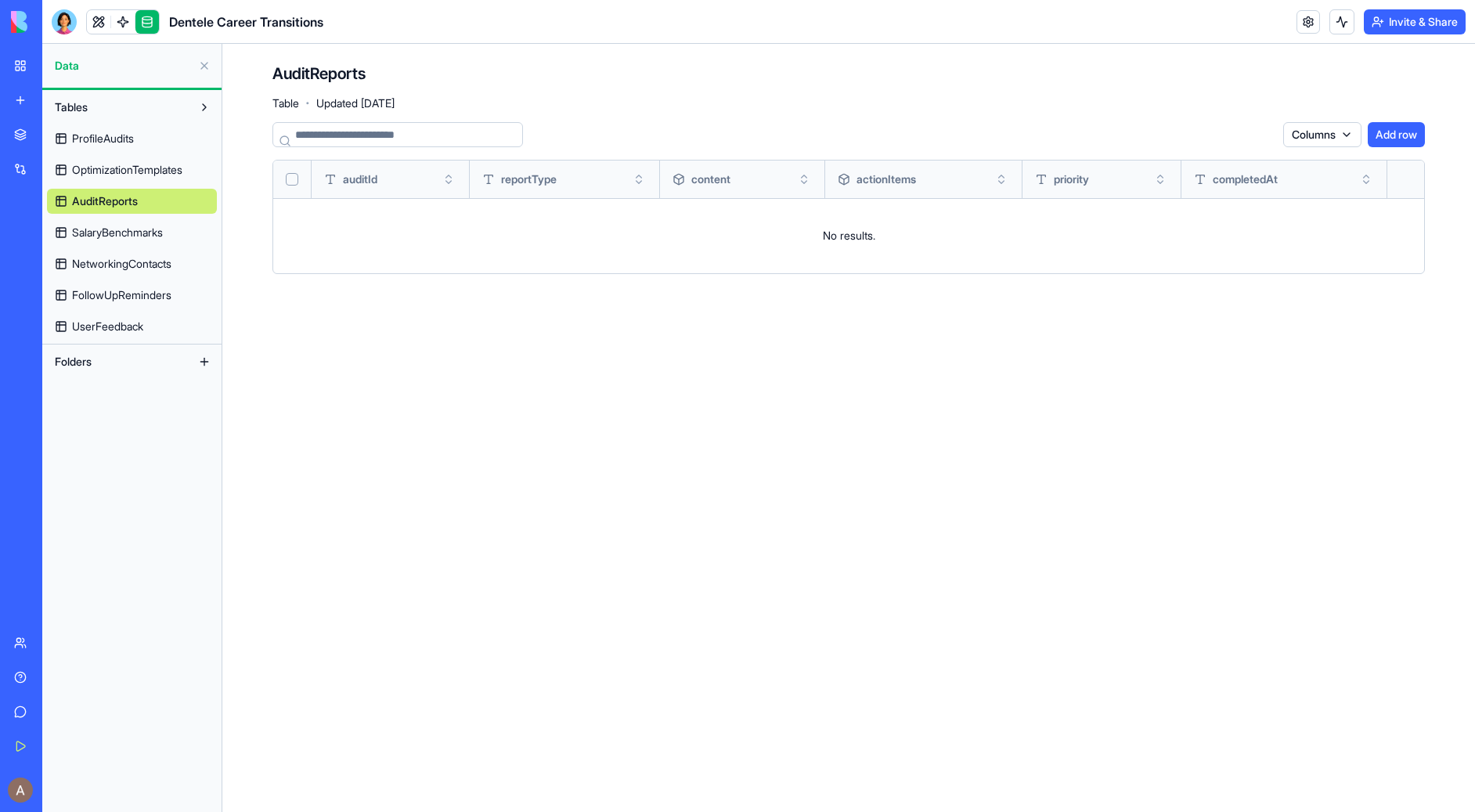
click at [151, 226] on span "SalaryBenchmarks" at bounding box center [118, 232] width 91 height 16
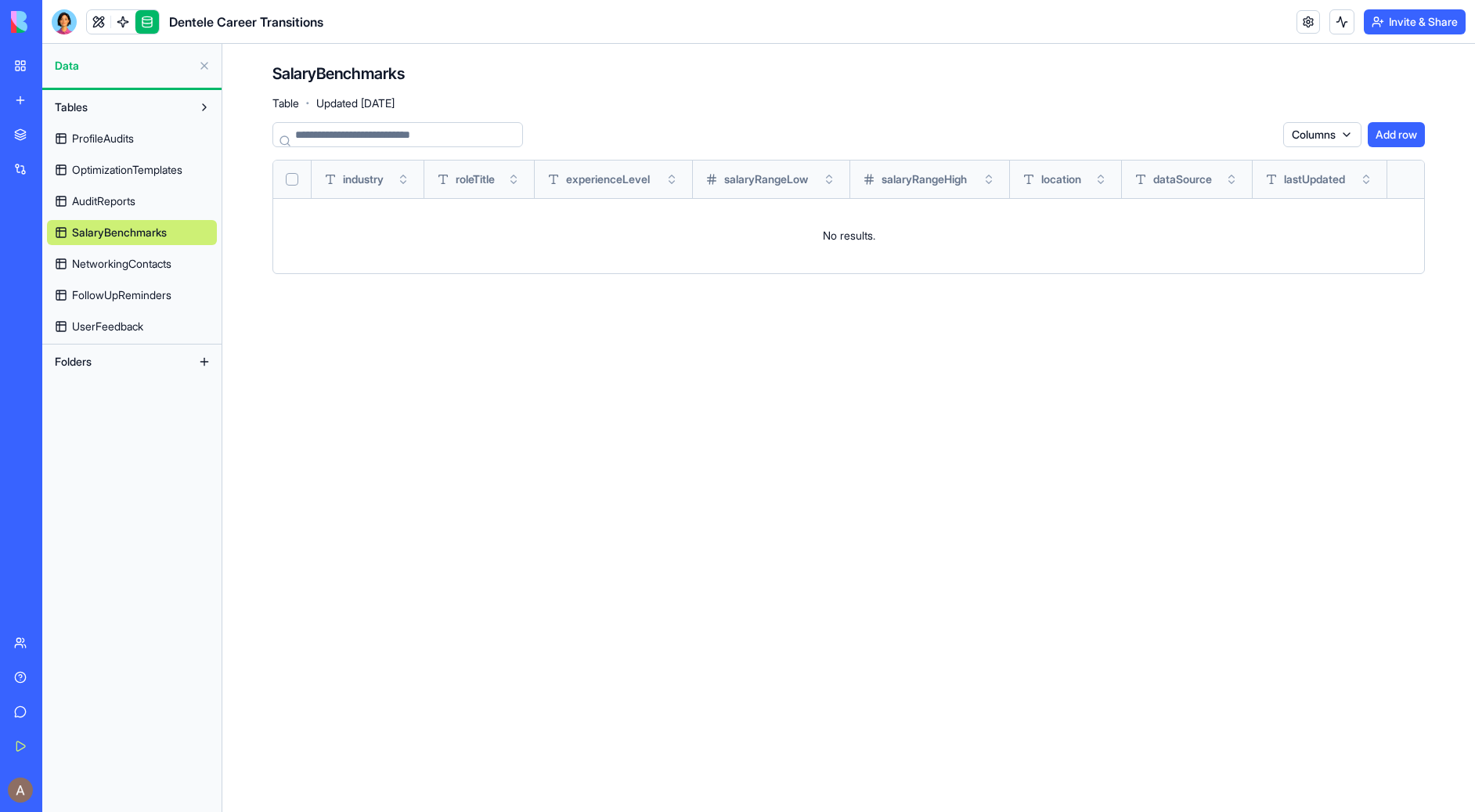
click at [152, 253] on link "NetworkingContacts" at bounding box center [132, 264] width 170 height 25
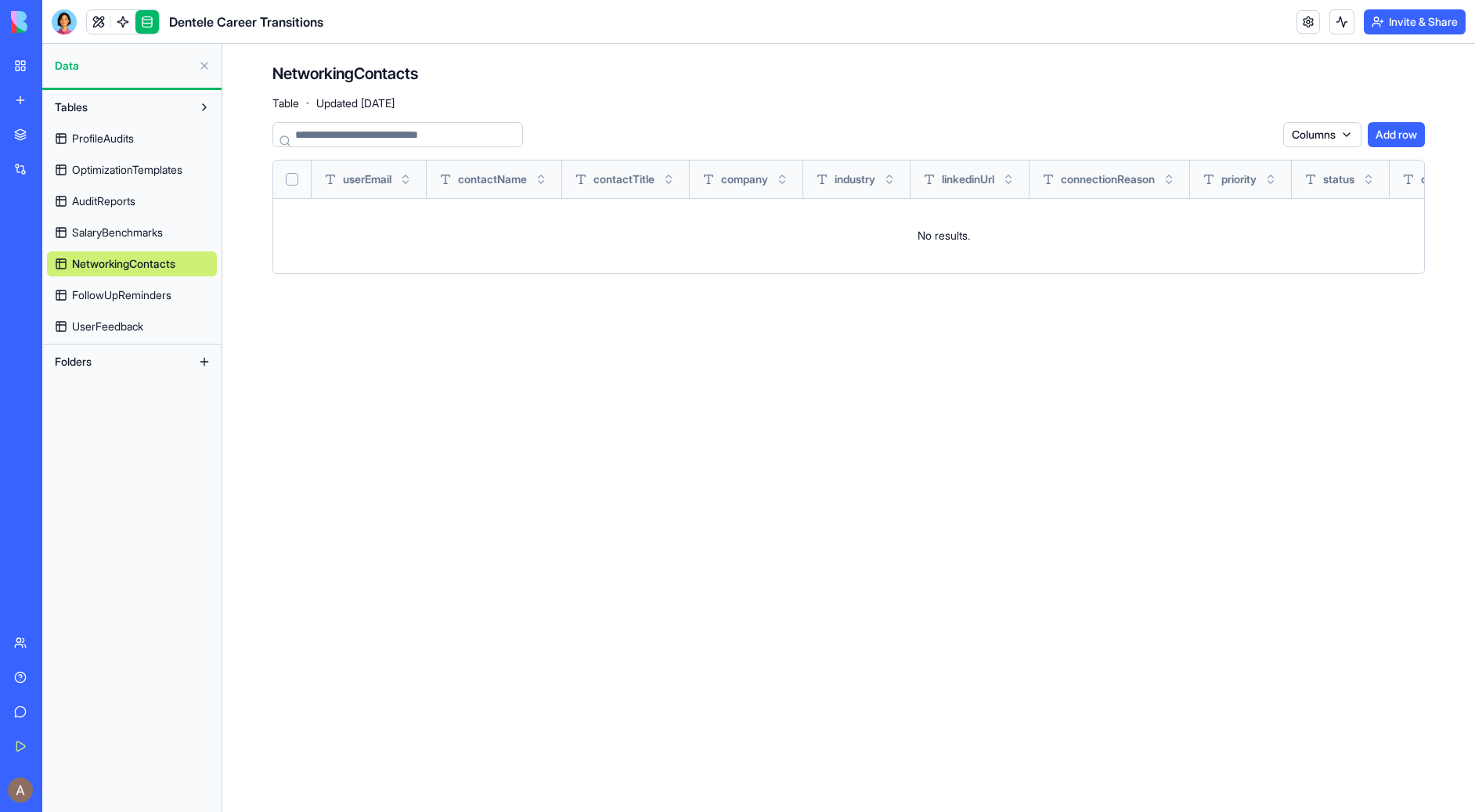
click at [144, 299] on span "FollowUpReminders" at bounding box center [122, 295] width 99 height 16
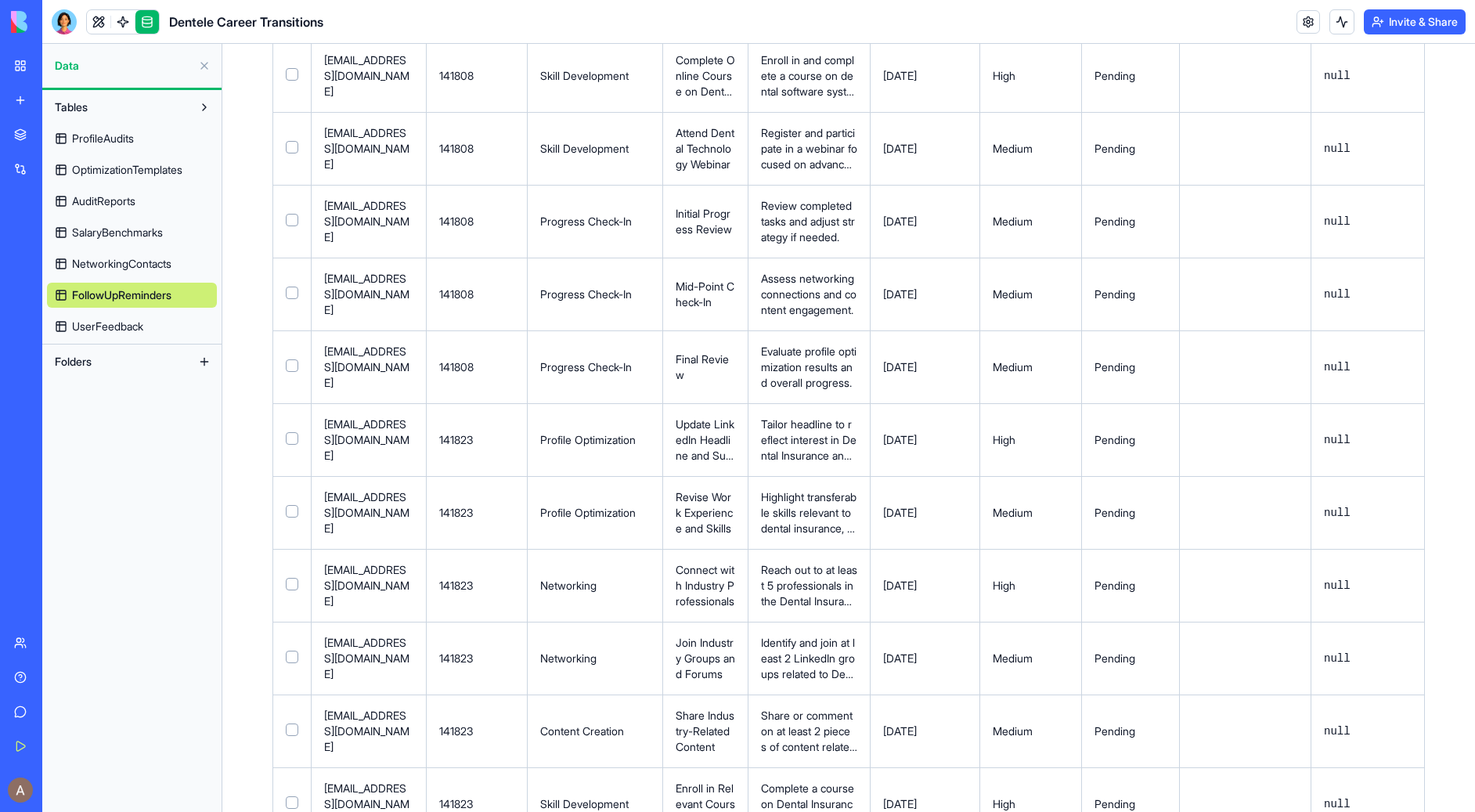
scroll to position [1457, 0]
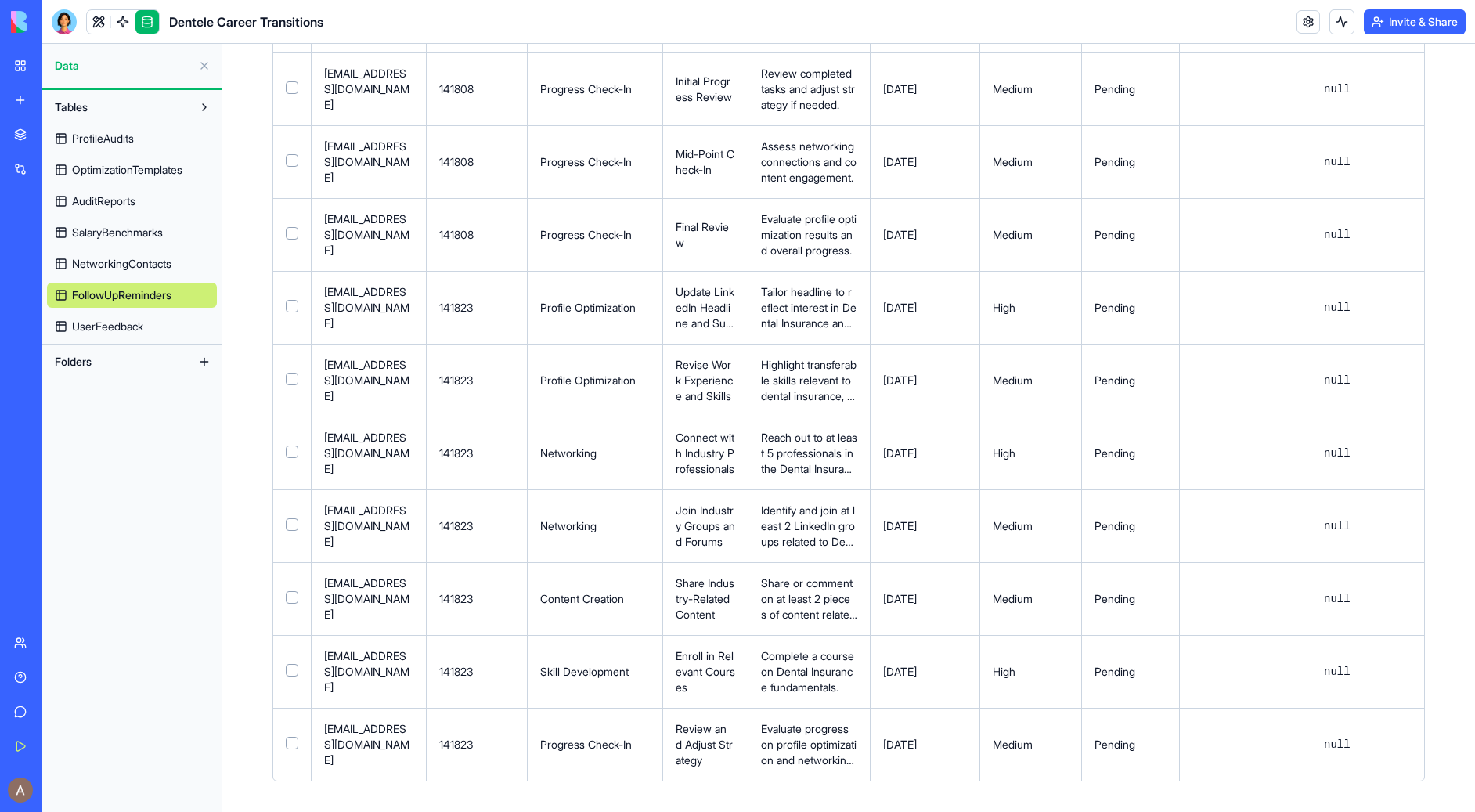
click at [151, 328] on link "UserFeedback" at bounding box center [132, 326] width 170 height 25
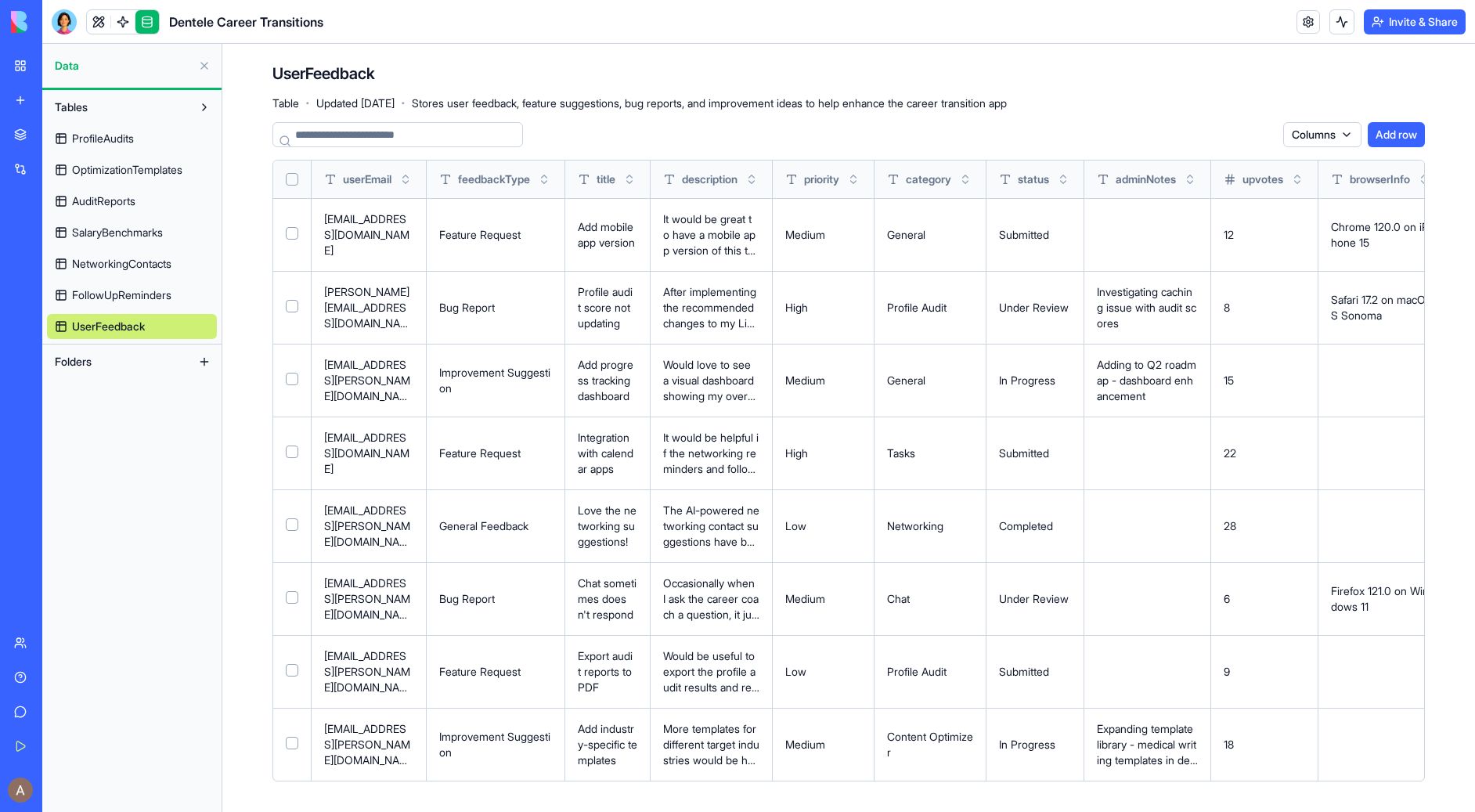
click at [290, 179] on button "Select all" at bounding box center [292, 179] width 13 height 13
click at [1230, 135] on button "Delete 8 rows" at bounding box center [1235, 135] width 84 height 25
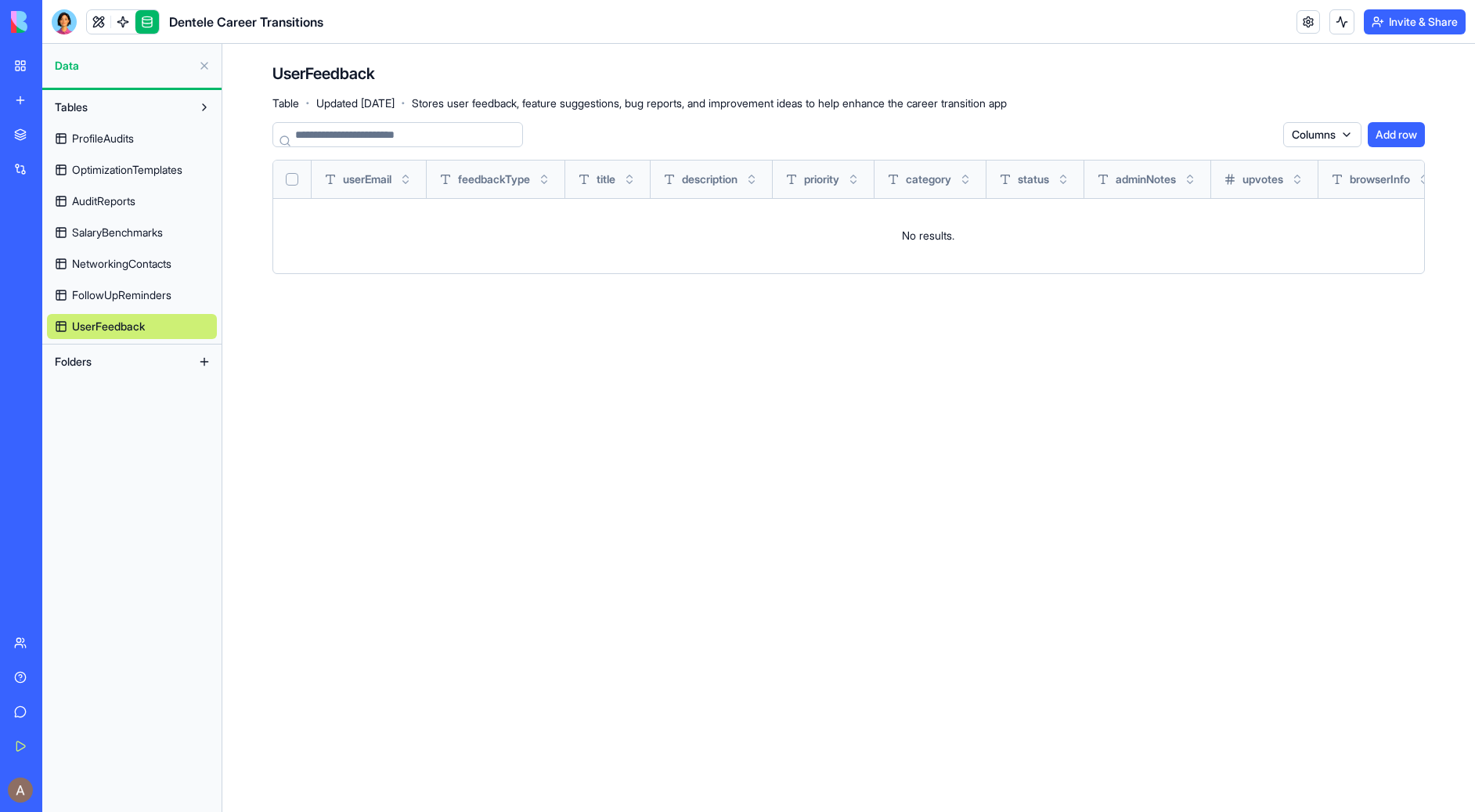
click at [159, 289] on span "FollowUpReminders" at bounding box center [122, 295] width 99 height 16
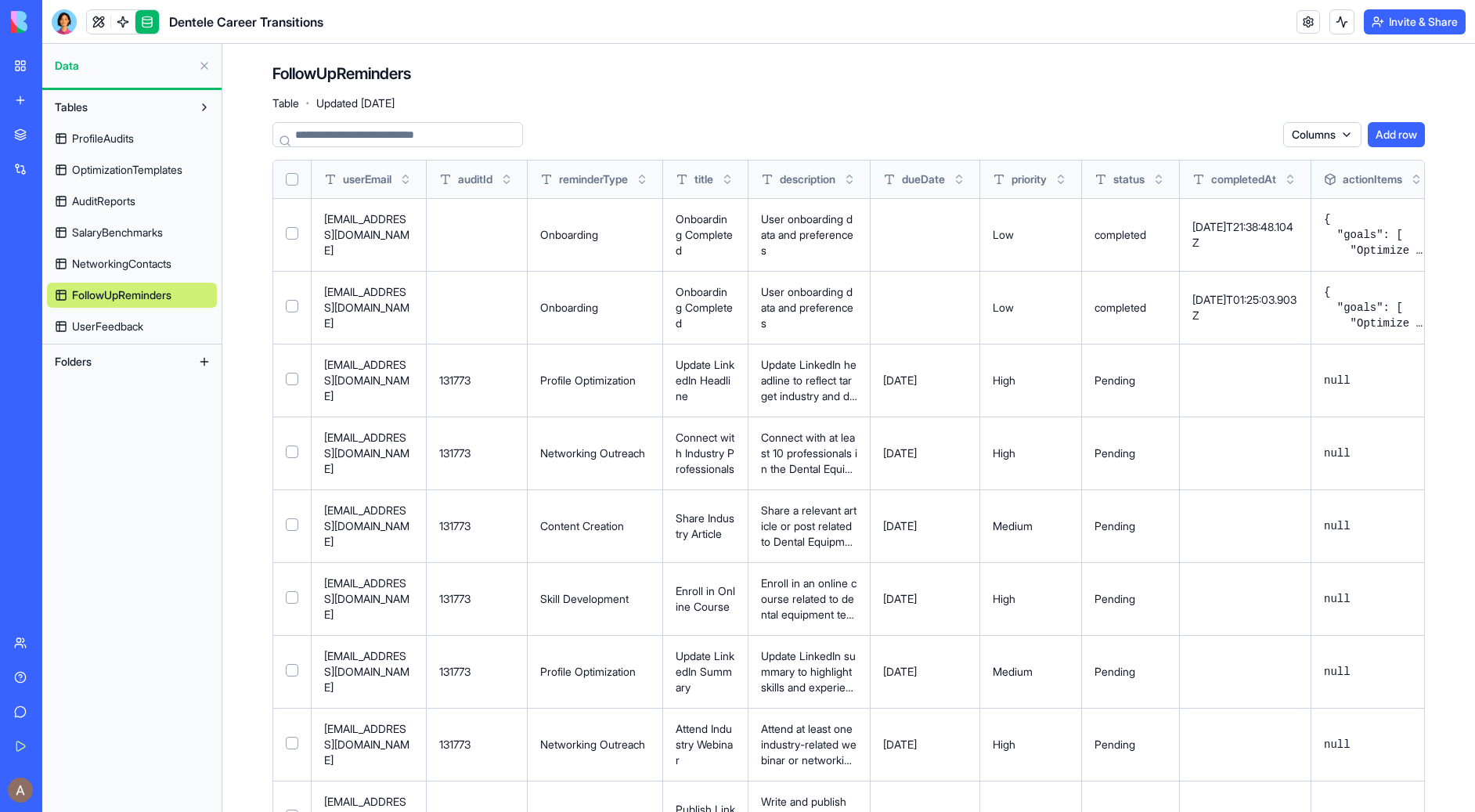
click at [162, 265] on span "NetworkingContacts" at bounding box center [122, 263] width 99 height 16
